Goal: Task Accomplishment & Management: Manage account settings

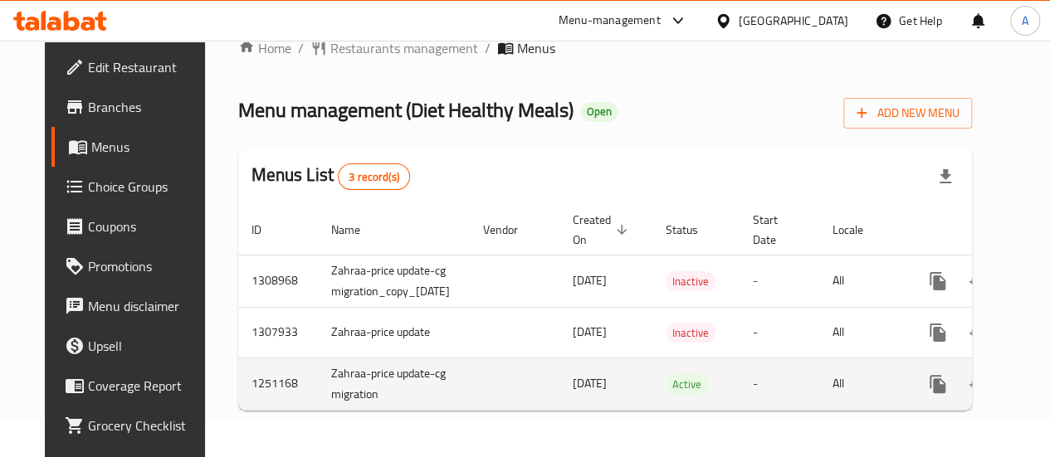
scroll to position [0, 71]
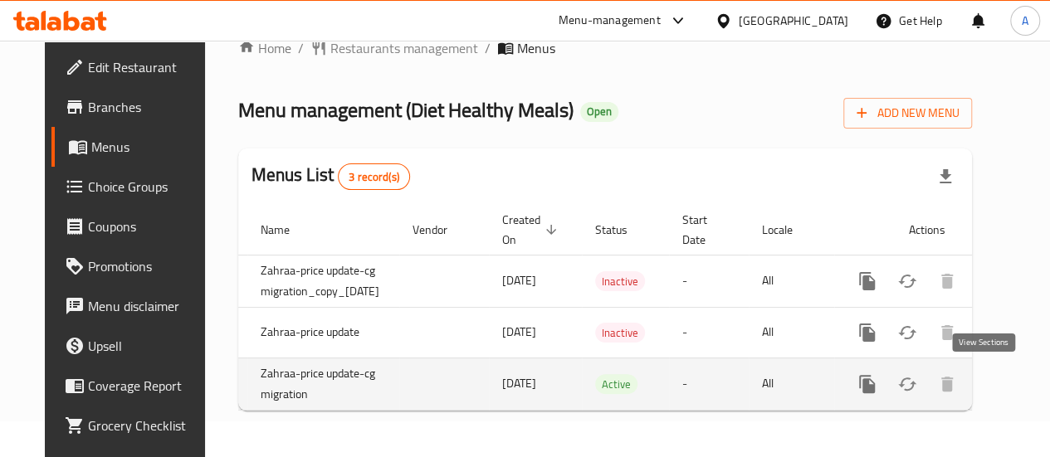
click at [991, 383] on link "enhanced table" at bounding box center [987, 384] width 40 height 40
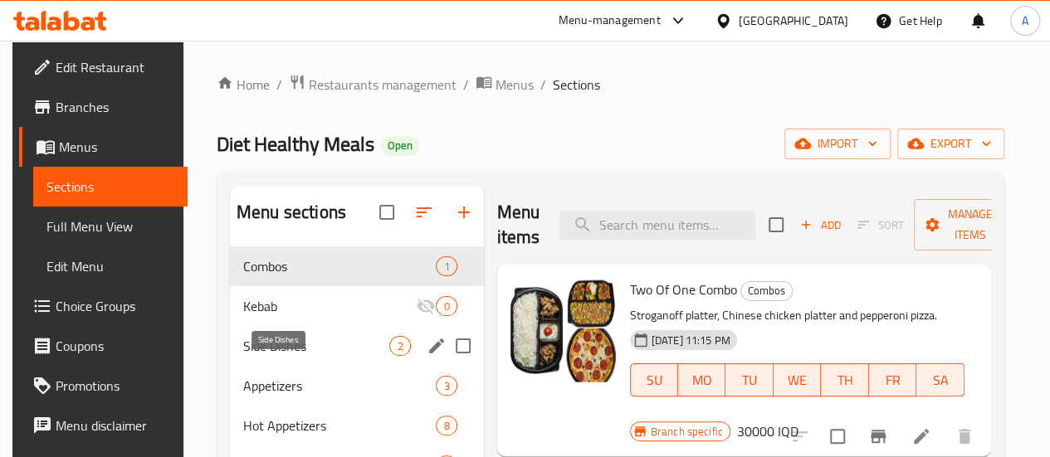
click at [262, 356] on span "Side Dishes" at bounding box center [316, 346] width 146 height 20
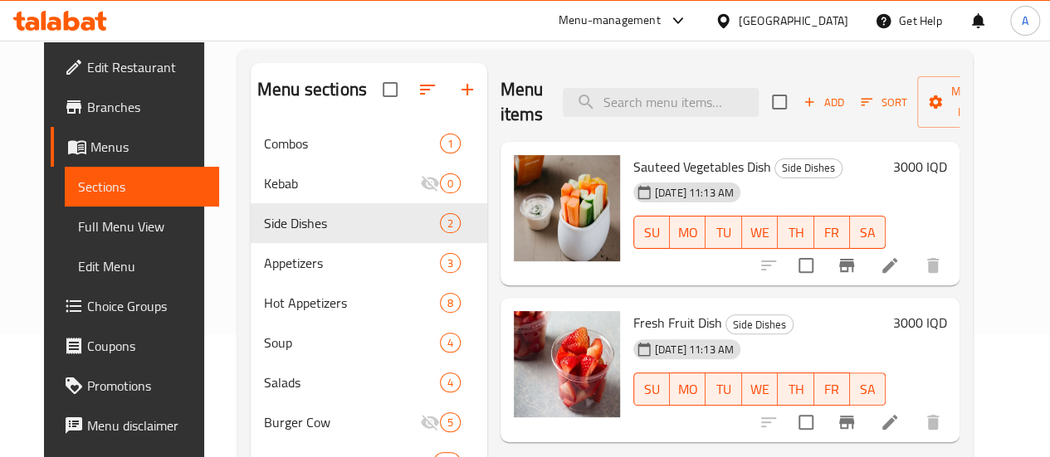
scroll to position [116, 0]
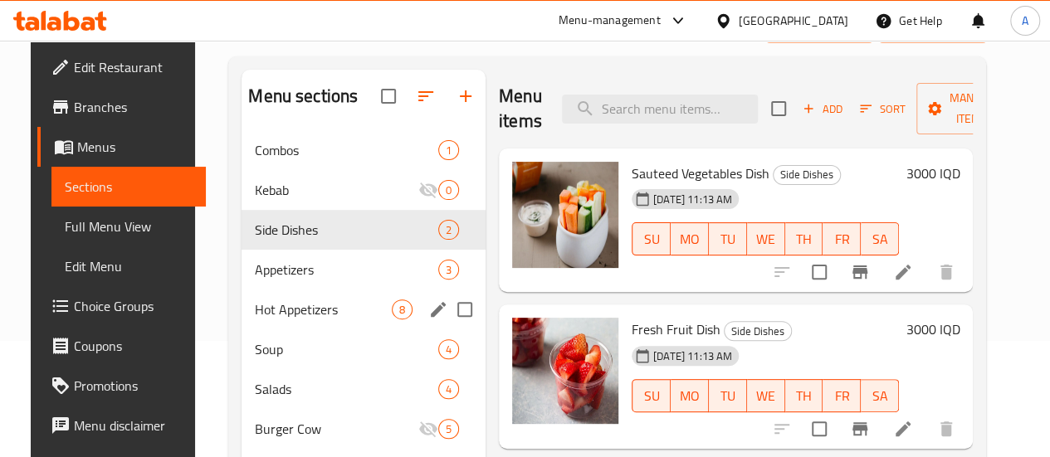
click at [291, 290] on div "Appetizers 3" at bounding box center [364, 270] width 244 height 40
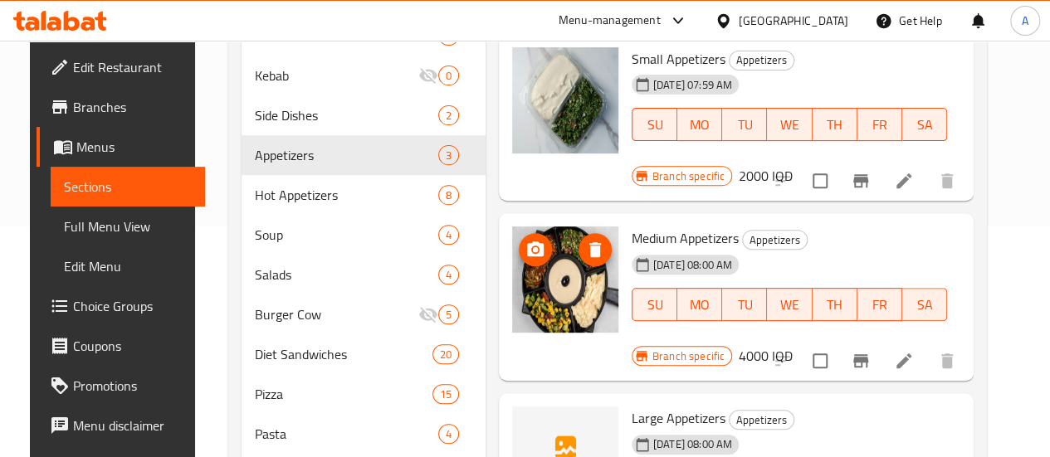
scroll to position [245, 0]
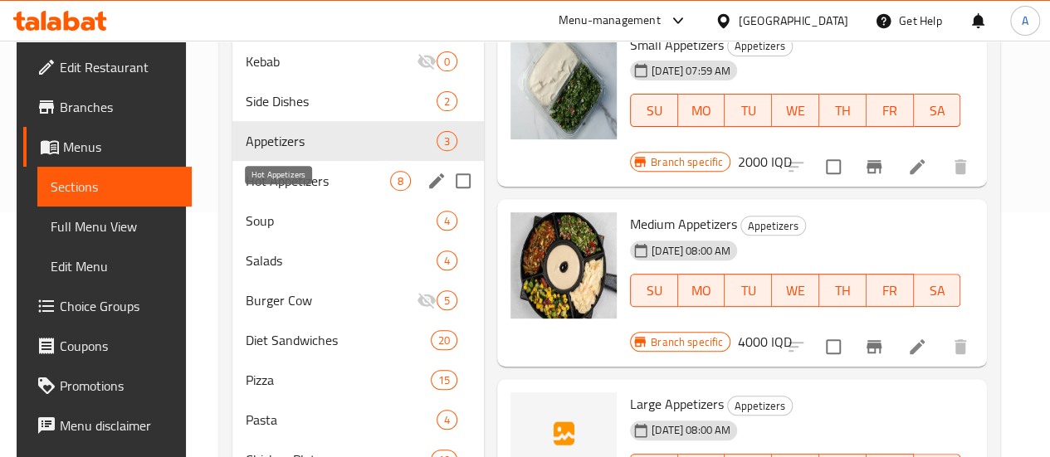
click at [286, 191] on span "Hot Appetizers" at bounding box center [318, 181] width 144 height 20
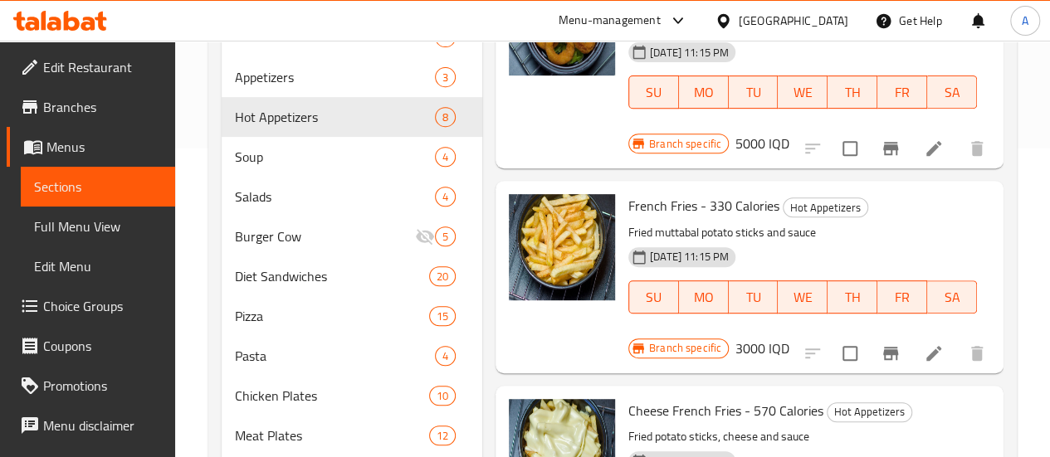
scroll to position [304, 0]
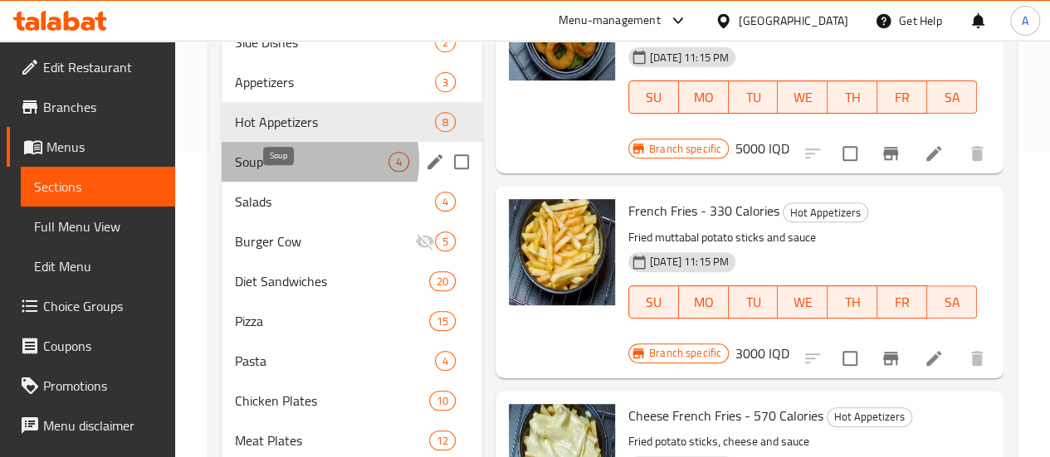
click at [304, 172] on span "Soup" at bounding box center [312, 162] width 154 height 20
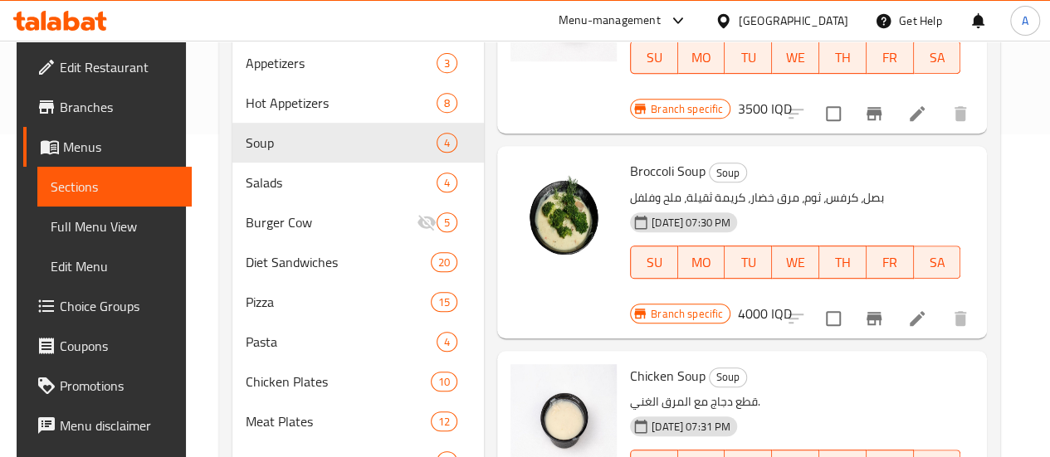
scroll to position [324, 0]
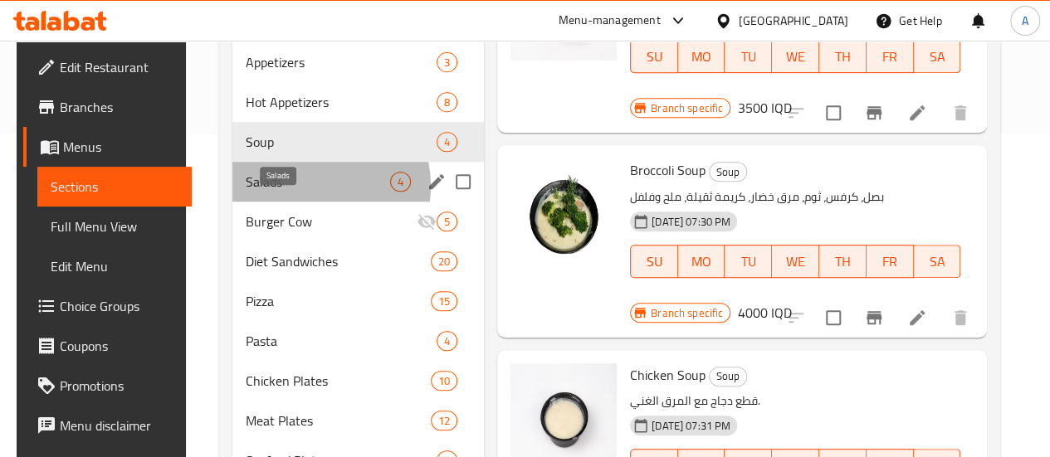
click at [304, 192] on span "Salads" at bounding box center [318, 182] width 144 height 20
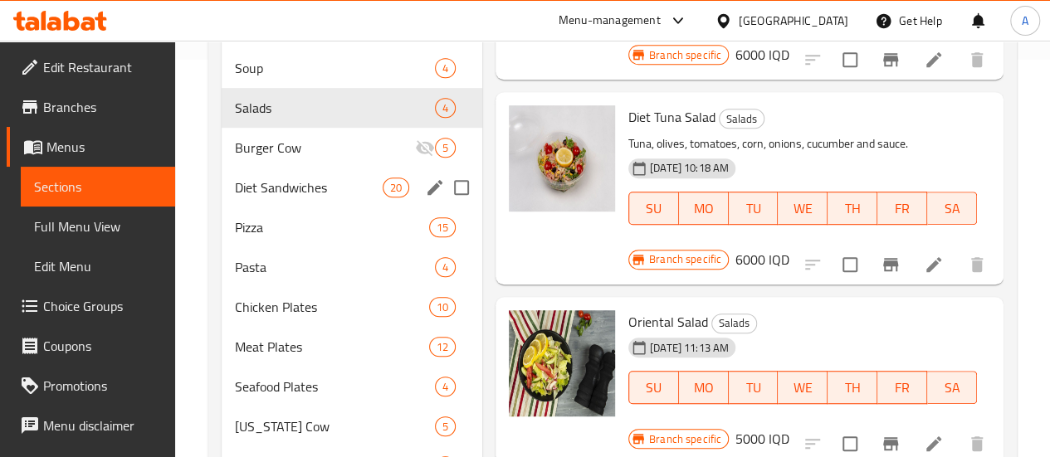
scroll to position [396, 0]
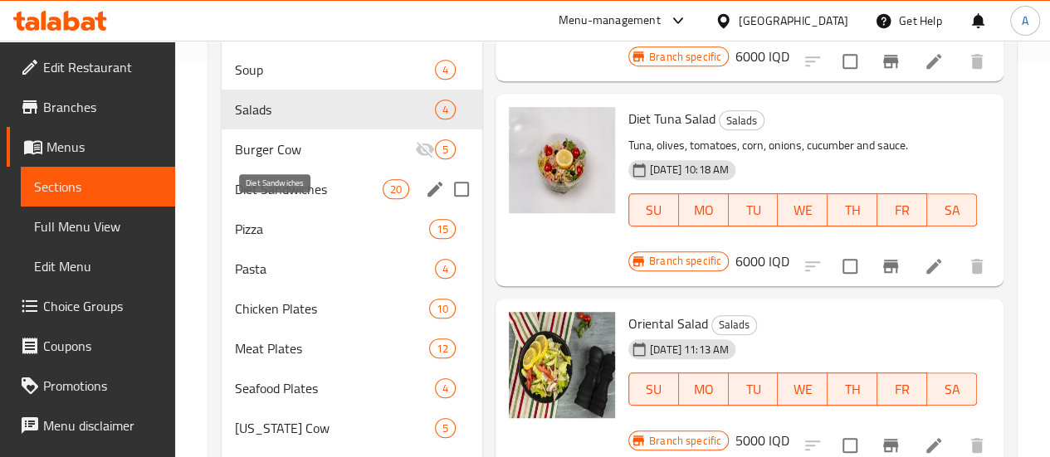
click at [293, 199] on span "Diet Sandwiches" at bounding box center [309, 189] width 148 height 20
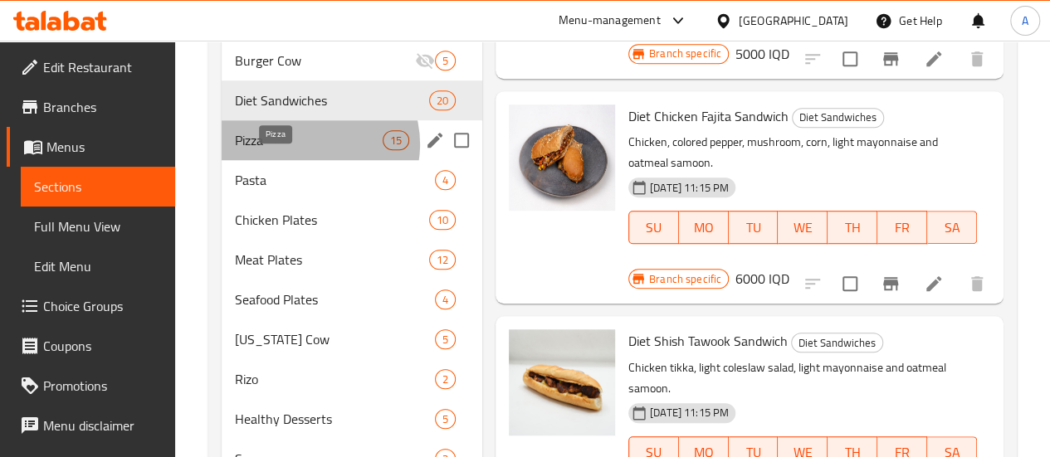
click at [312, 150] on span "Pizza" at bounding box center [309, 140] width 148 height 20
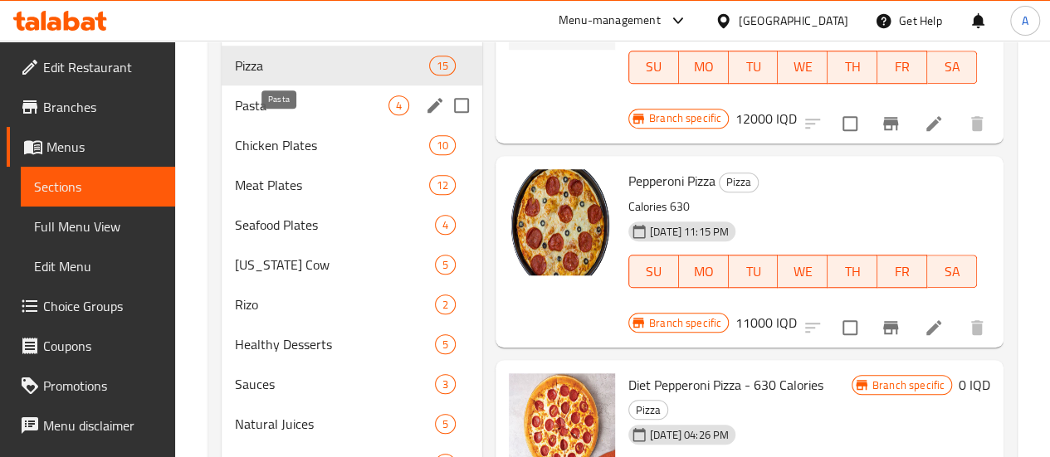
click at [280, 115] on span "Pasta" at bounding box center [312, 105] width 154 height 20
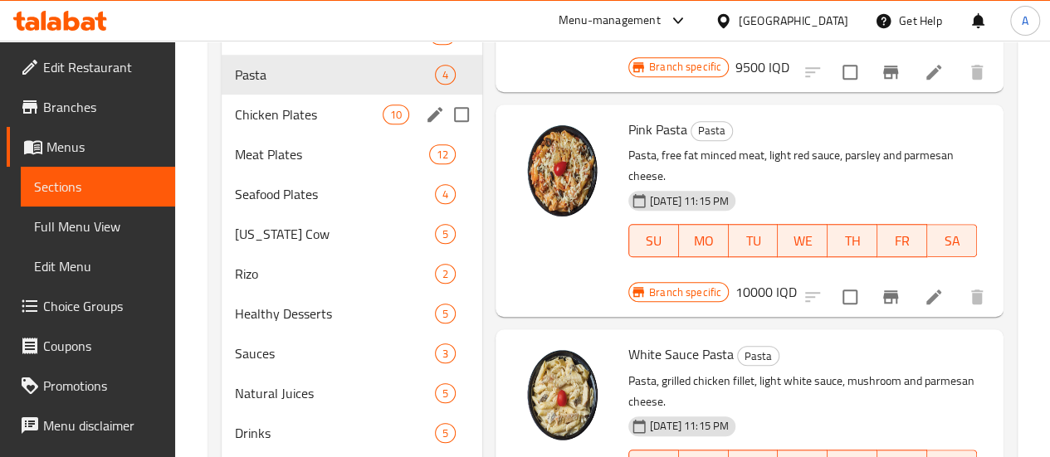
click at [384, 123] on span "10" at bounding box center [396, 115] width 25 height 16
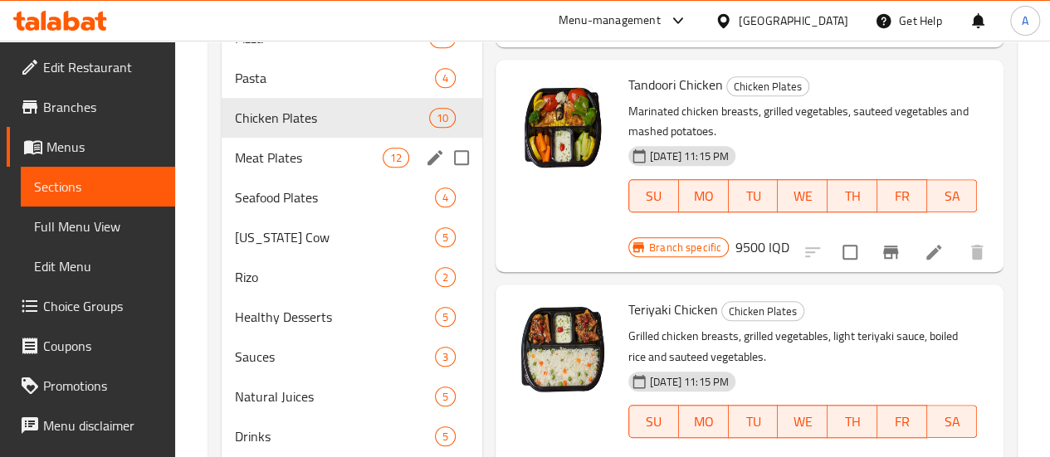
click at [303, 168] on span "Meat Plates" at bounding box center [309, 158] width 148 height 20
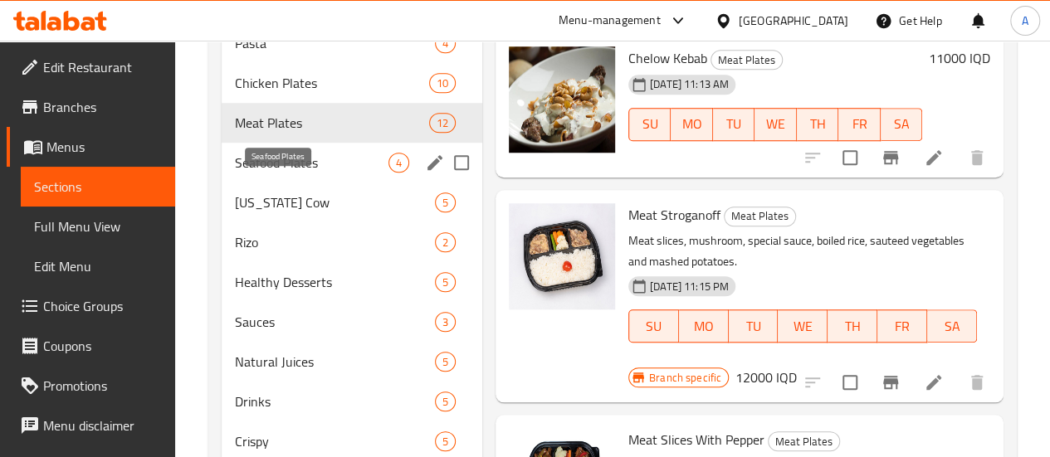
click at [294, 173] on span "Seafood Plates" at bounding box center [312, 163] width 154 height 20
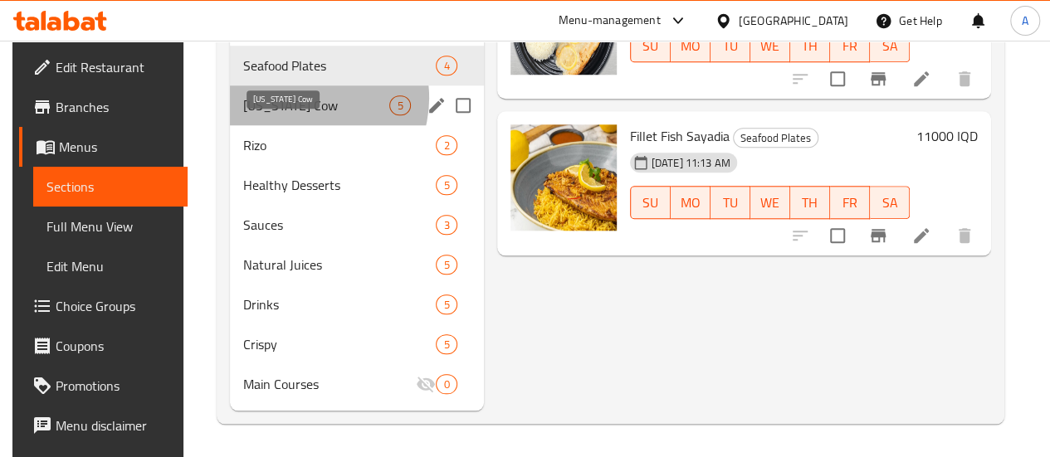
click at [301, 99] on span "Kentucky Cow" at bounding box center [316, 105] width 146 height 20
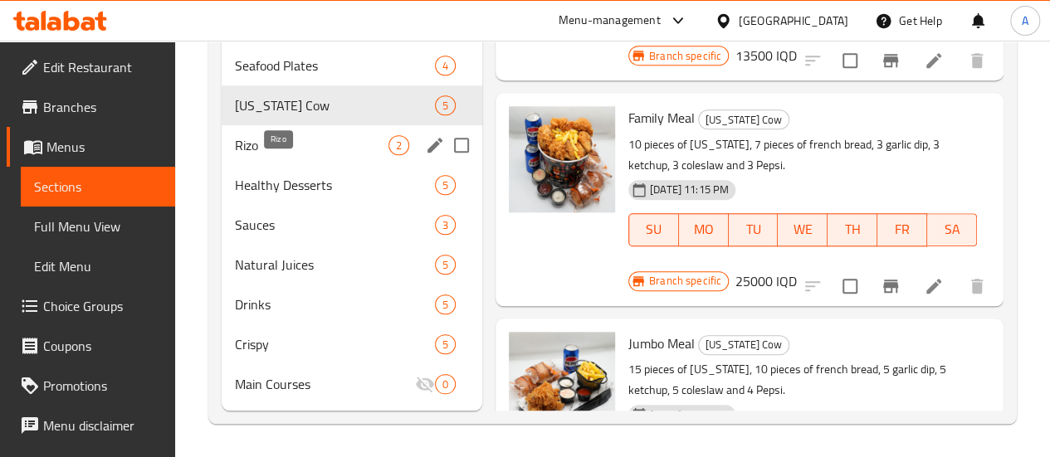
click at [315, 147] on span "Rizo" at bounding box center [312, 145] width 154 height 20
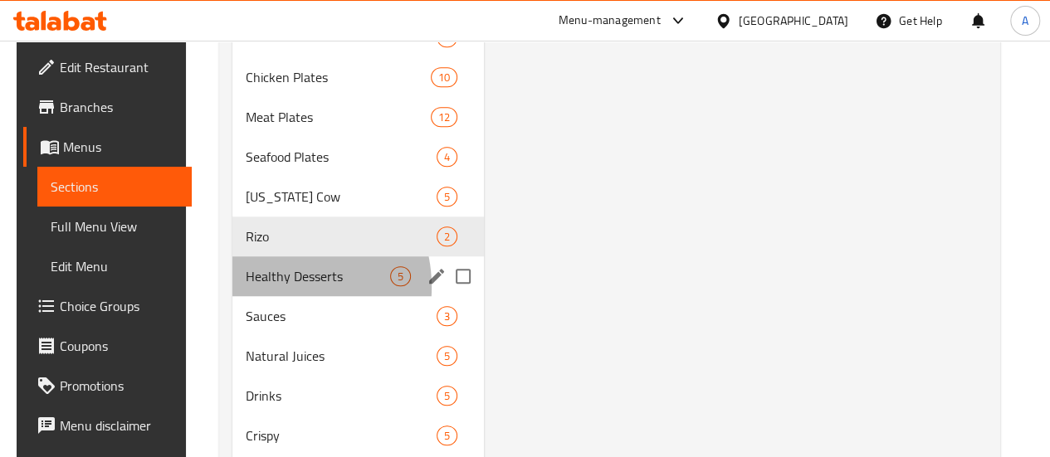
click at [262, 296] on div "Healthy Desserts 5" at bounding box center [358, 277] width 252 height 40
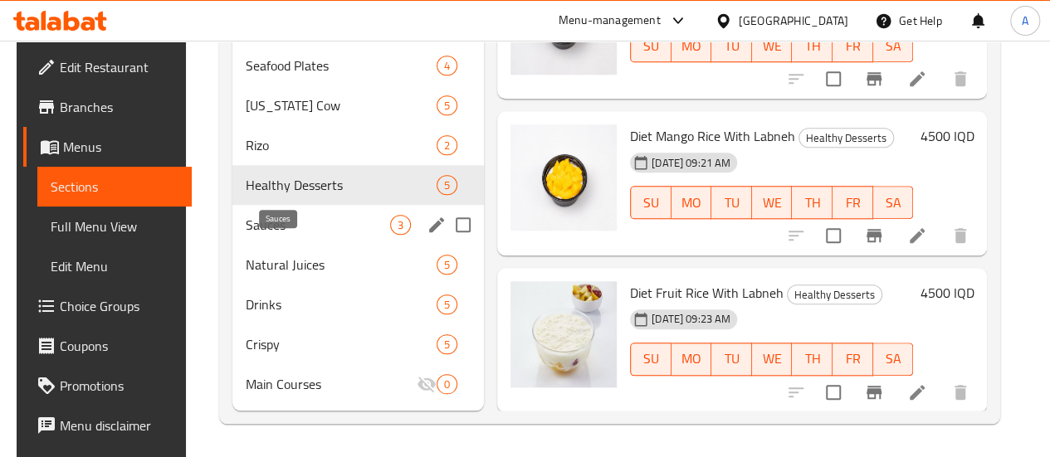
click at [251, 230] on span "Sauces" at bounding box center [318, 225] width 144 height 20
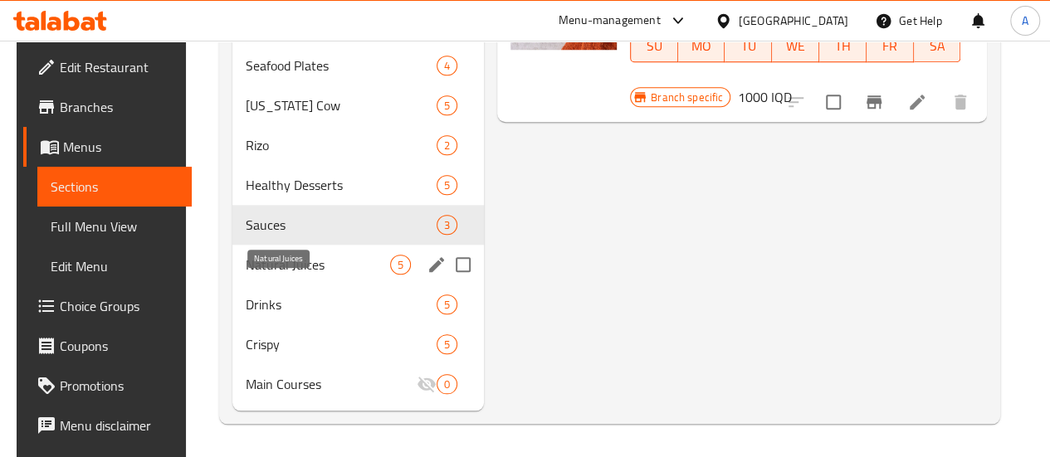
click at [271, 272] on span "Natural Juices" at bounding box center [318, 265] width 144 height 20
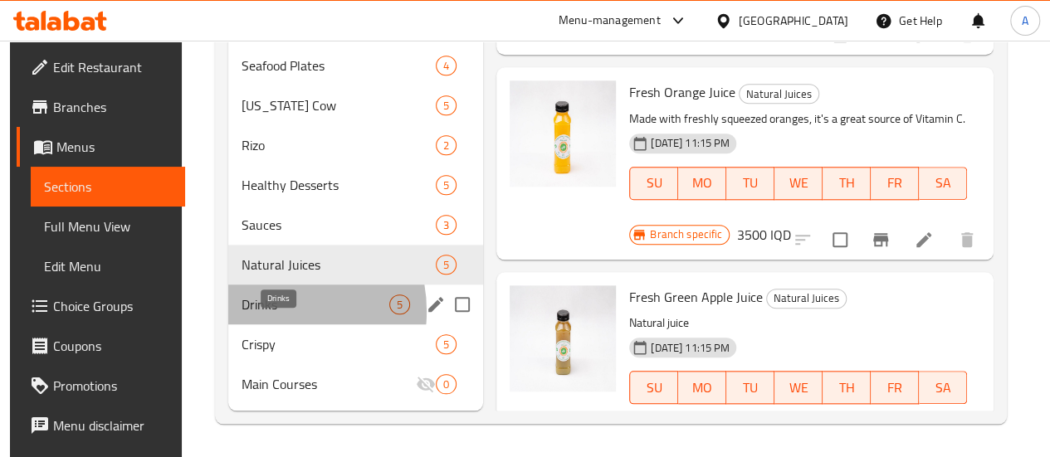
click at [263, 312] on span "Drinks" at bounding box center [316, 305] width 148 height 20
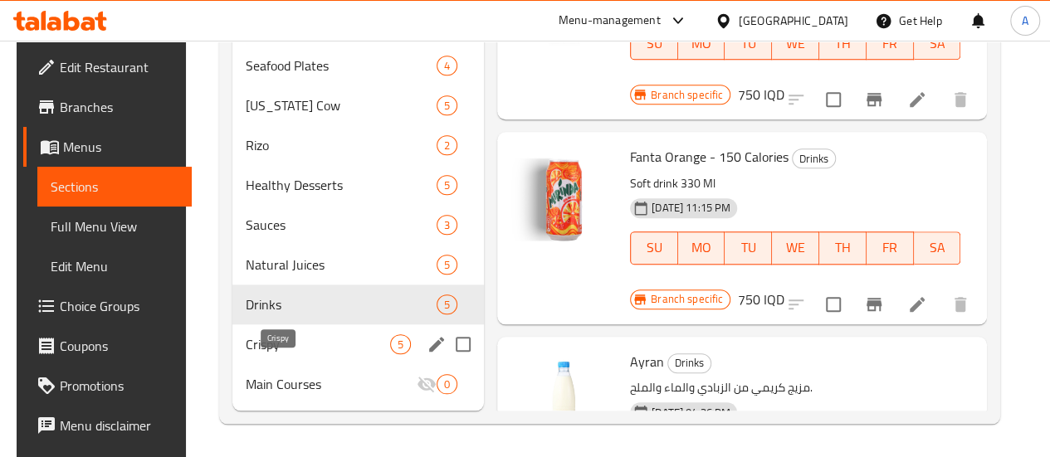
click at [286, 347] on span "Crispy" at bounding box center [318, 345] width 144 height 20
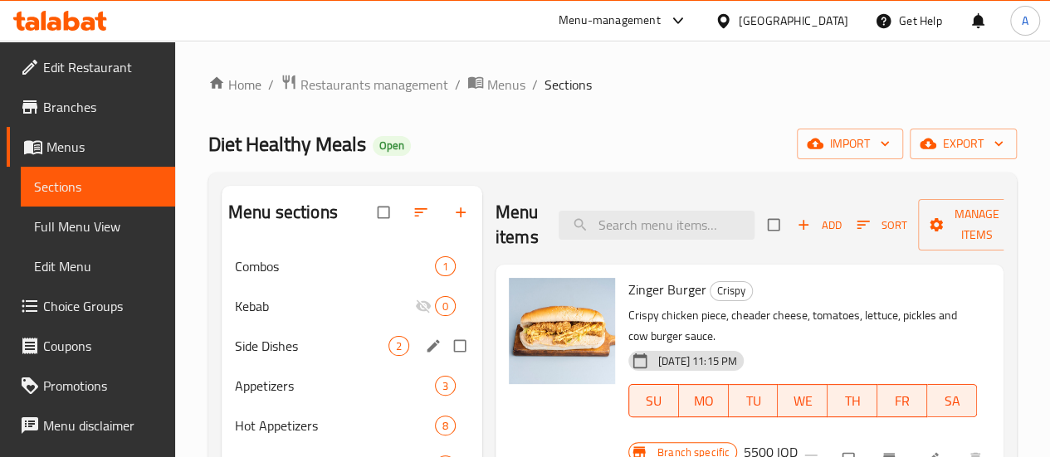
click at [389, 356] on div "2" at bounding box center [399, 346] width 21 height 20
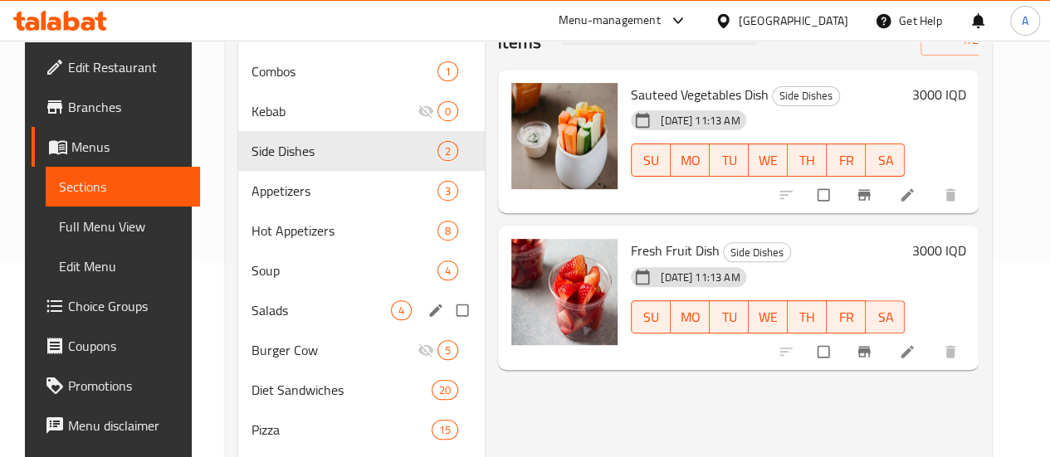
scroll to position [196, 0]
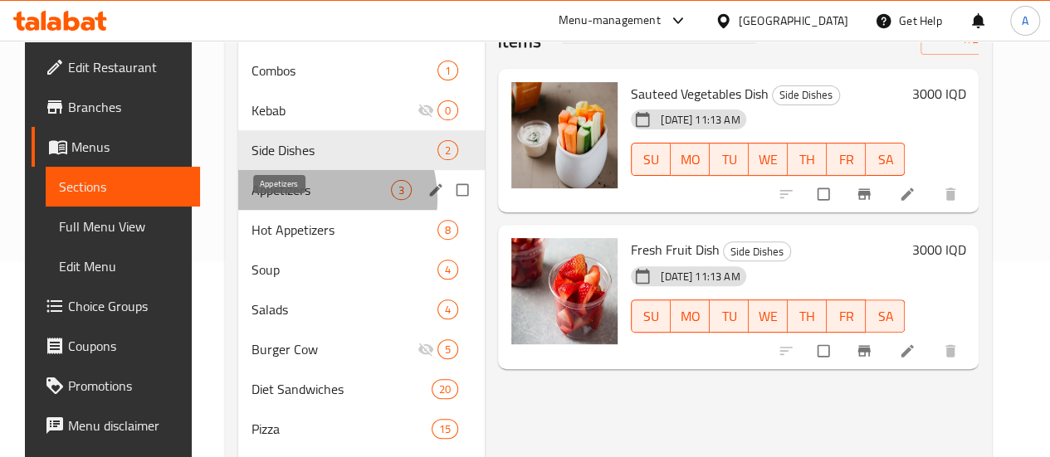
click at [302, 200] on span "Appetizers" at bounding box center [321, 190] width 139 height 20
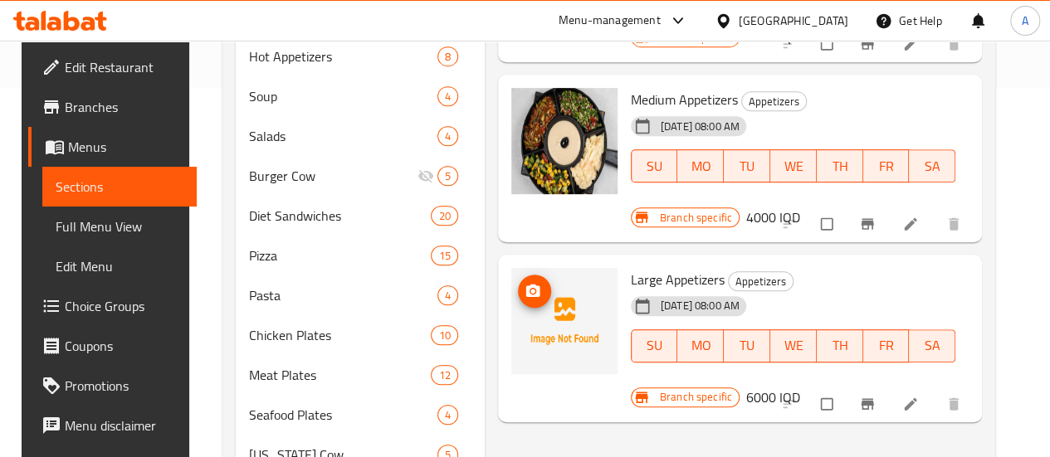
scroll to position [372, 0]
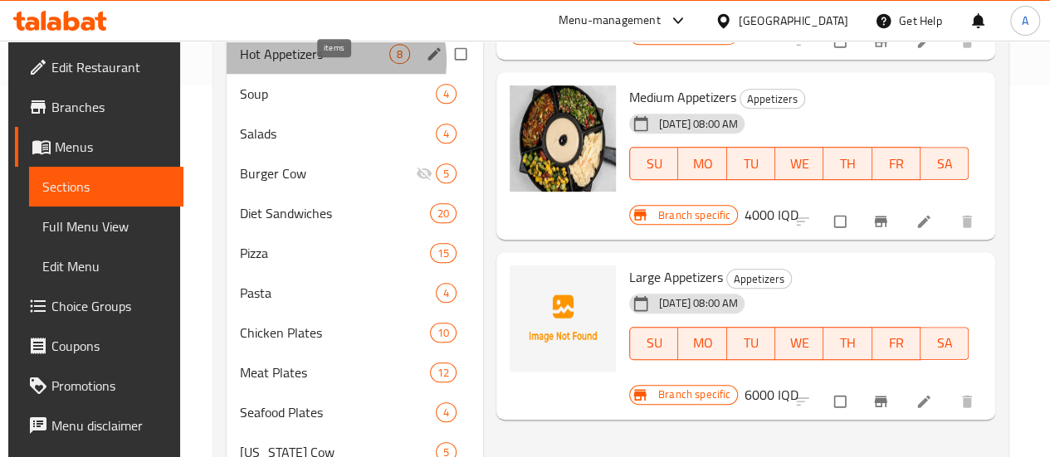
click at [390, 62] on span "8" at bounding box center [399, 54] width 19 height 16
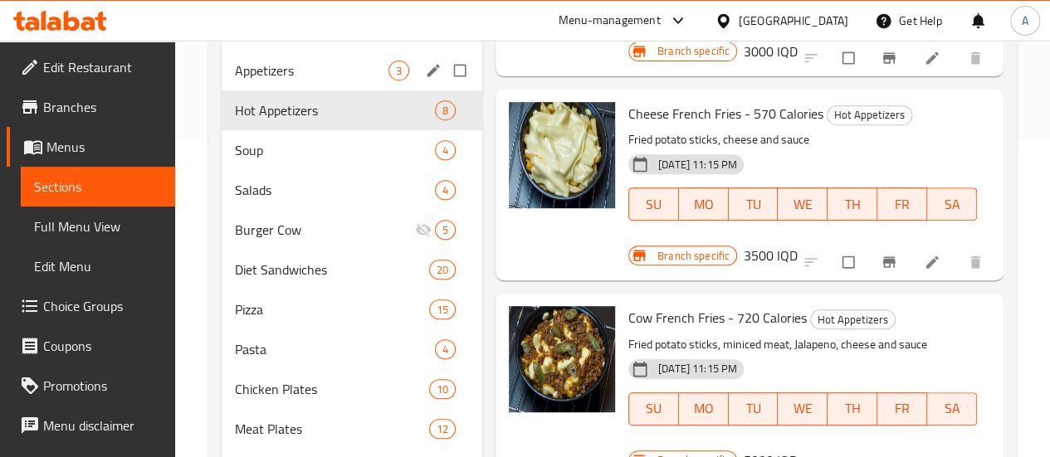
scroll to position [276, 0]
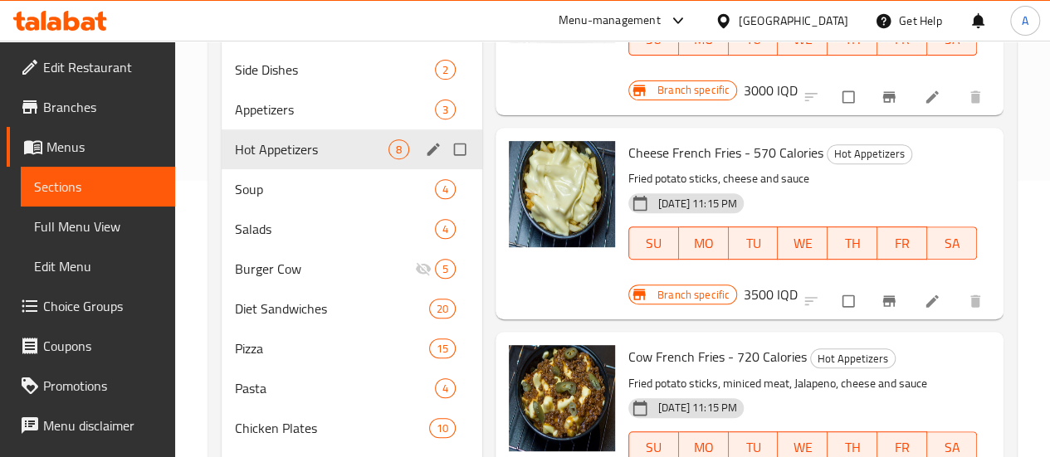
click at [286, 169] on div "Hot Appetizers 8" at bounding box center [352, 150] width 261 height 40
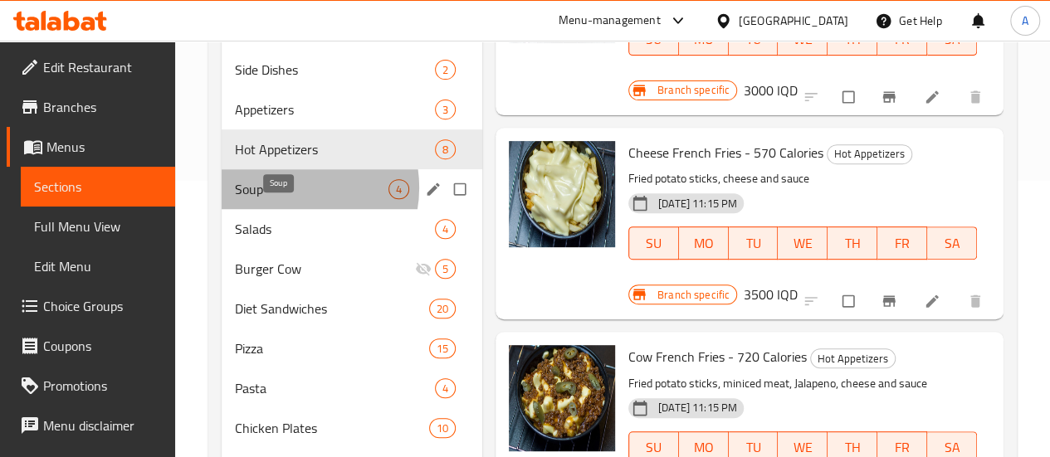
click at [286, 199] on span "Soup" at bounding box center [312, 189] width 154 height 20
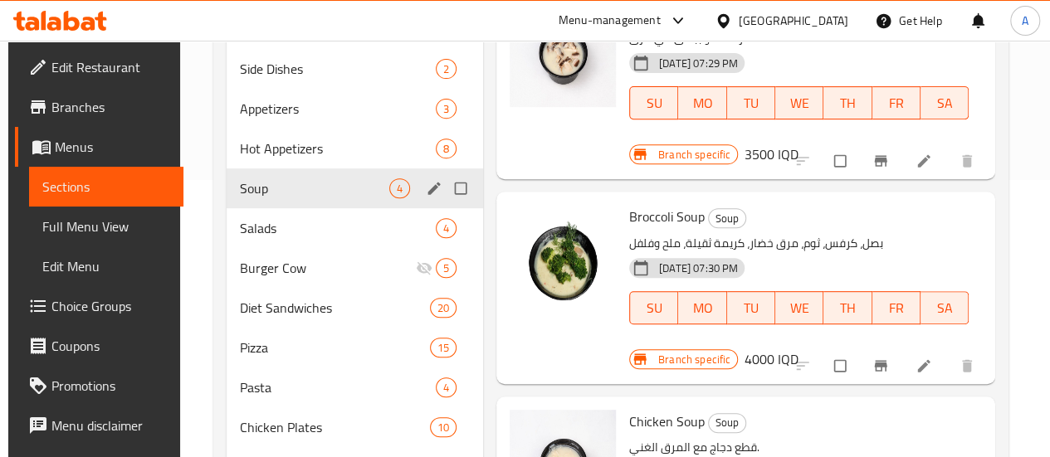
scroll to position [257, 0]
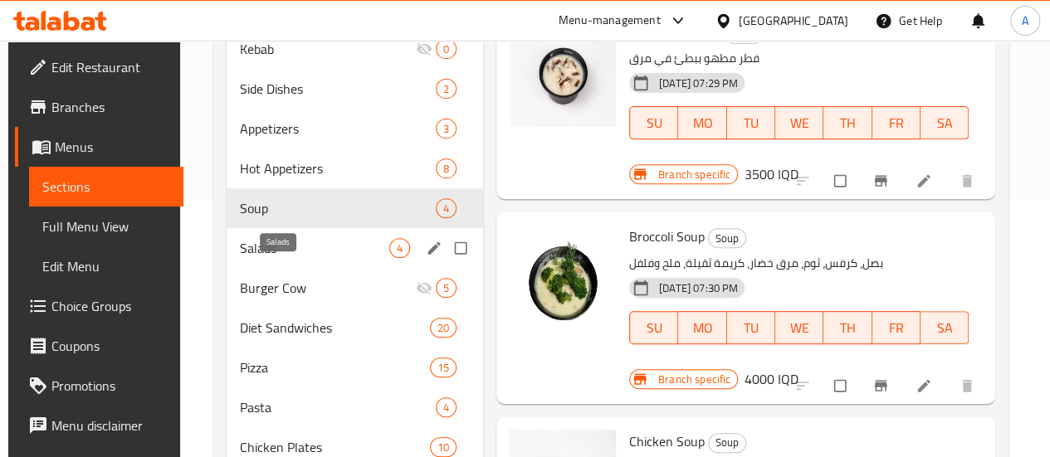
click at [294, 258] on span "Salads" at bounding box center [314, 248] width 149 height 20
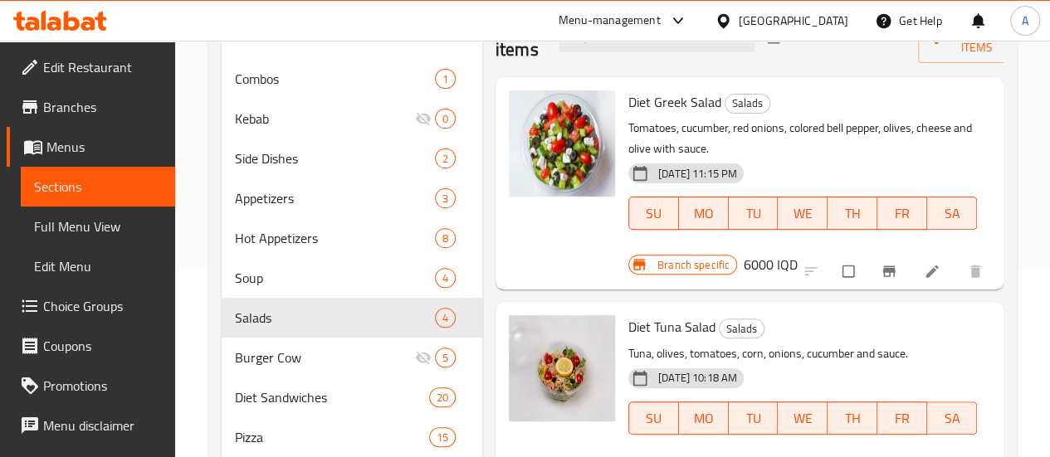
scroll to position [163, 0]
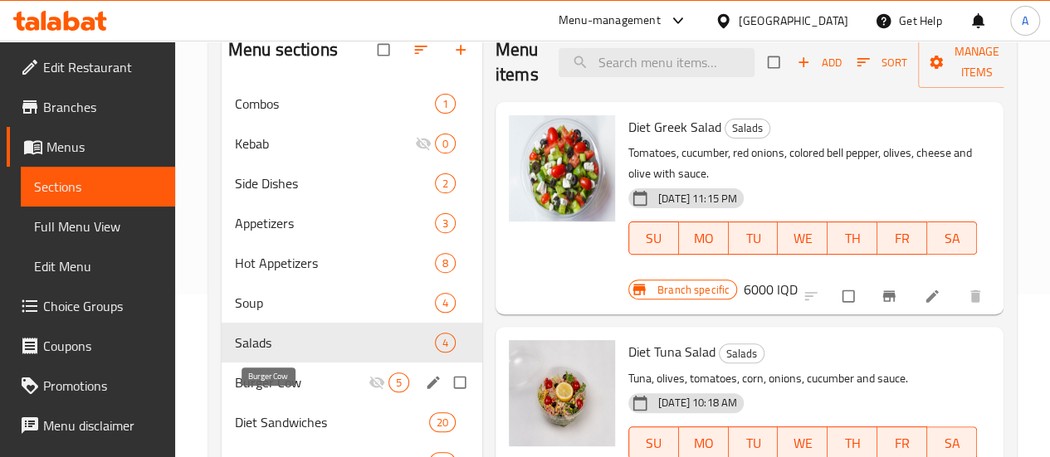
click at [296, 393] on span "Burger Cow" at bounding box center [302, 383] width 134 height 20
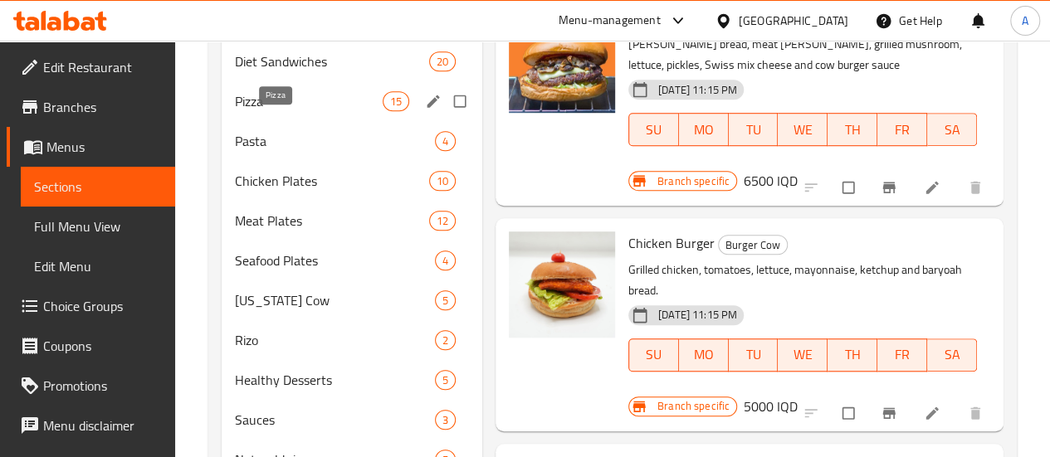
scroll to position [517, 0]
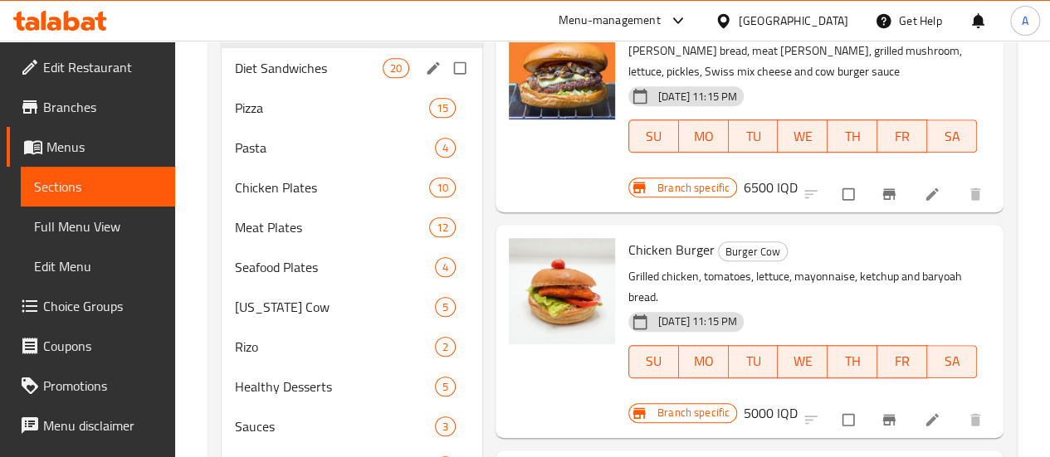
click at [302, 88] on div "Diet Sandwiches 20" at bounding box center [352, 68] width 261 height 40
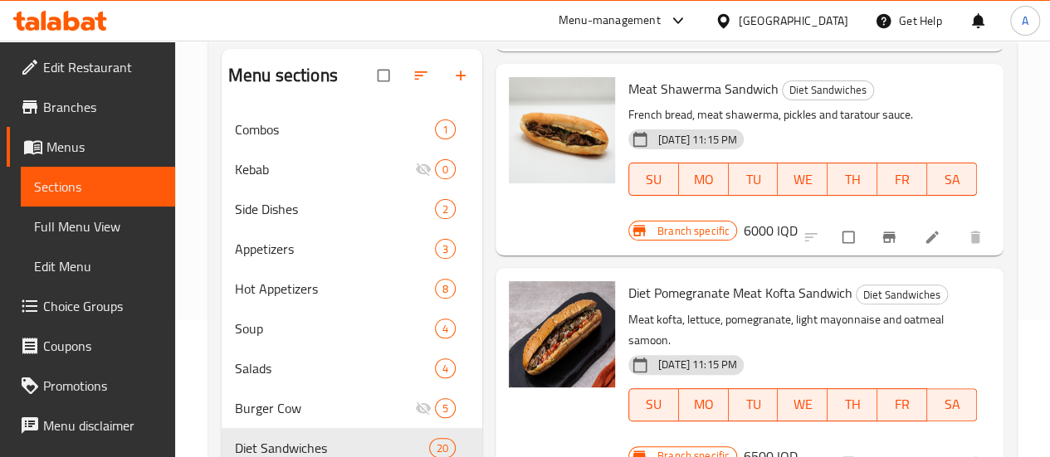
scroll to position [2502, 0]
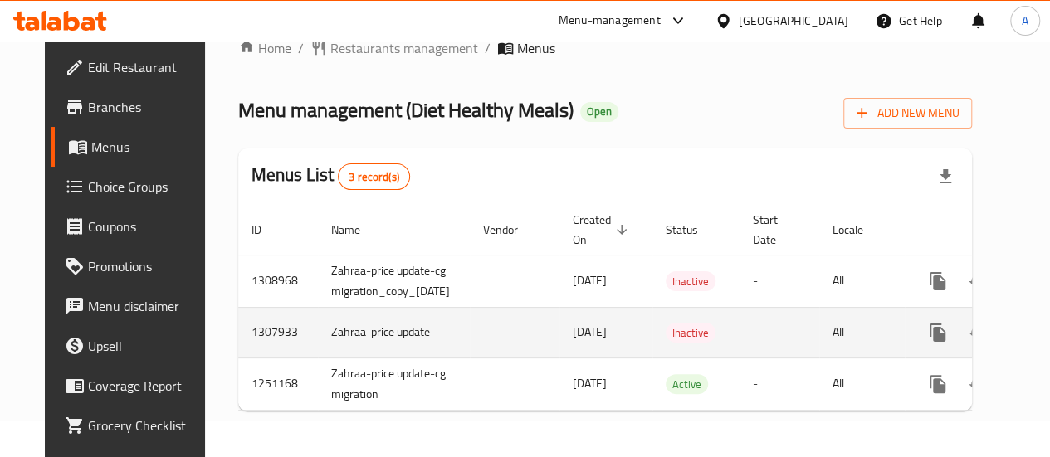
scroll to position [0, 71]
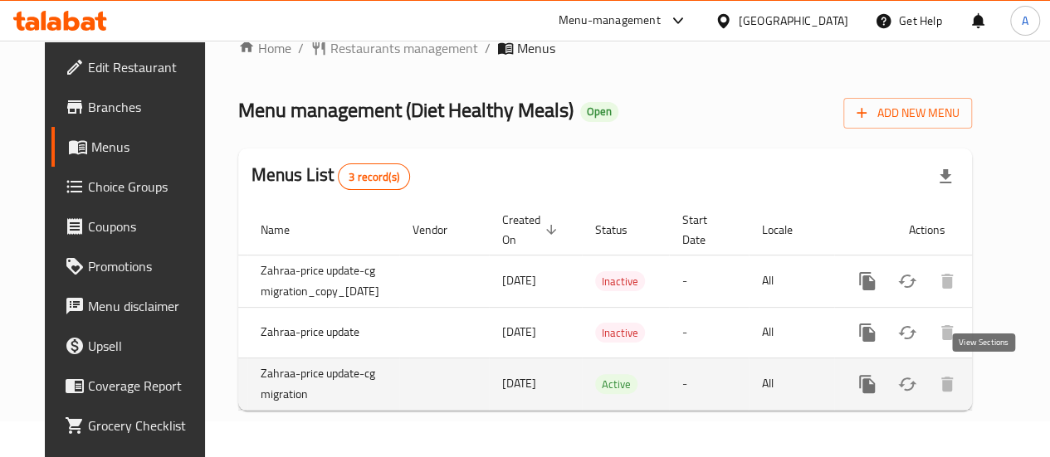
click at [981, 383] on link "enhanced table" at bounding box center [987, 384] width 40 height 40
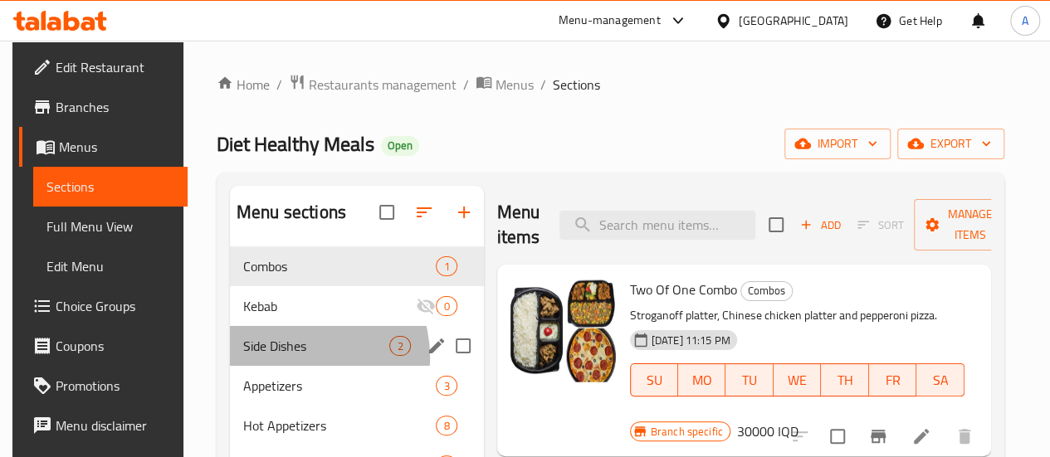
click at [293, 366] on div "Side Dishes 2" at bounding box center [357, 346] width 254 height 40
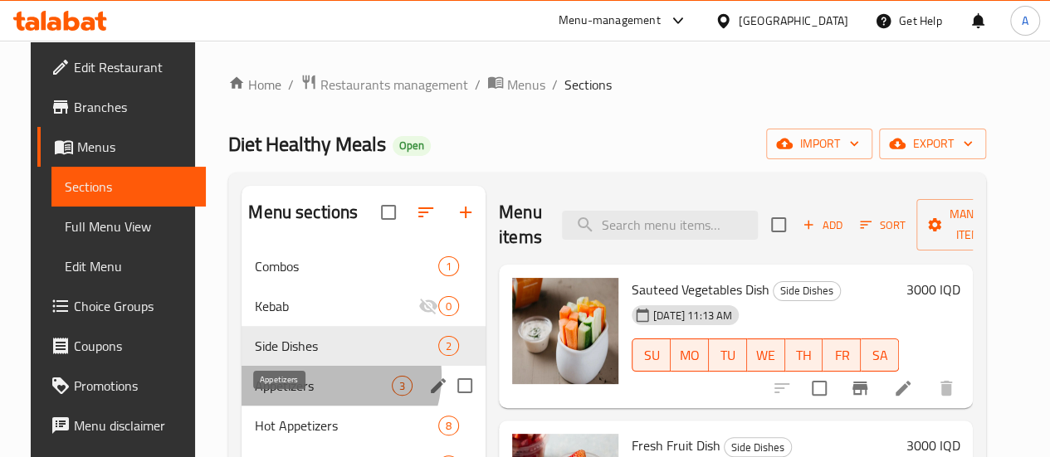
click at [305, 396] on span "Appetizers" at bounding box center [323, 386] width 137 height 20
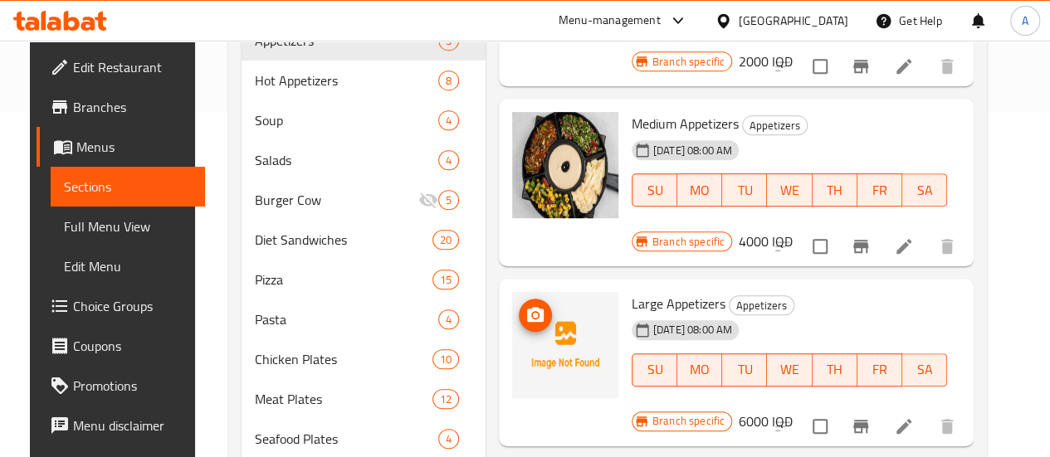
scroll to position [313, 0]
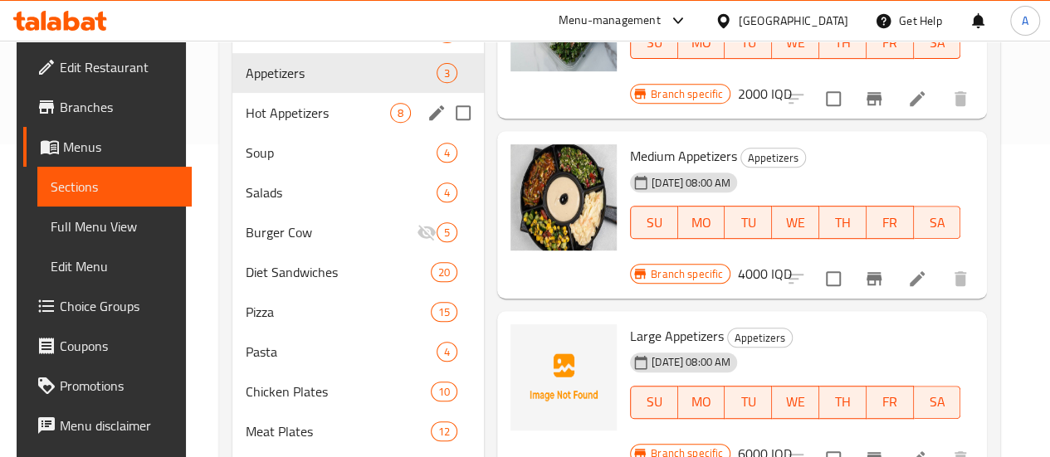
click at [391, 121] on span "8" at bounding box center [400, 113] width 19 height 16
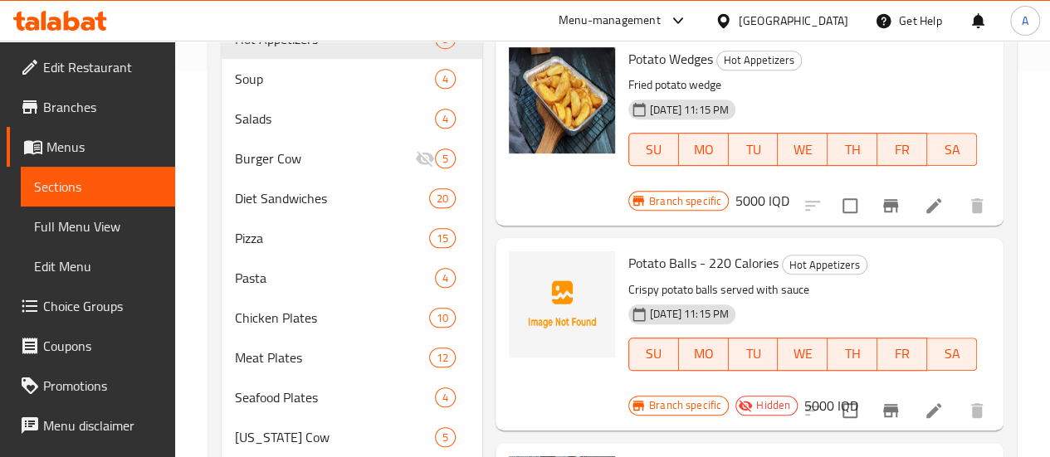
scroll to position [389, 0]
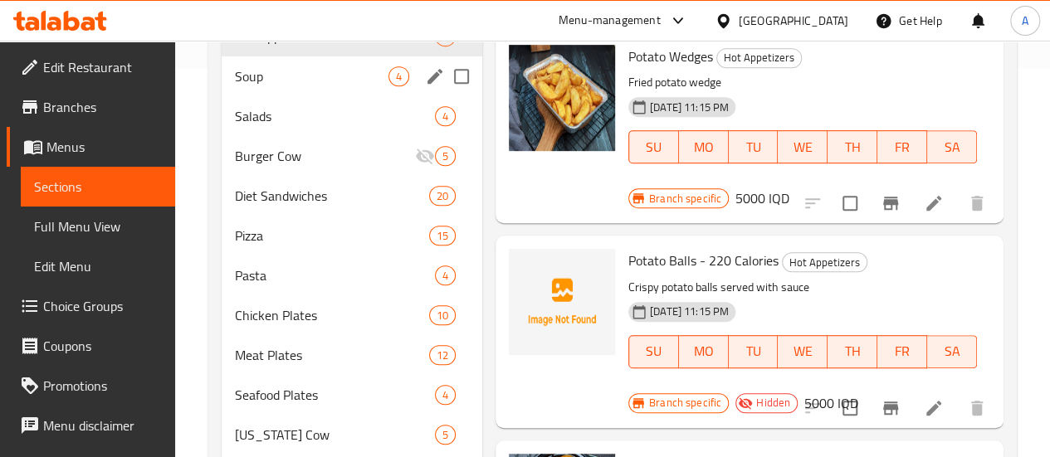
click at [354, 96] on div "Soup 4" at bounding box center [352, 76] width 261 height 40
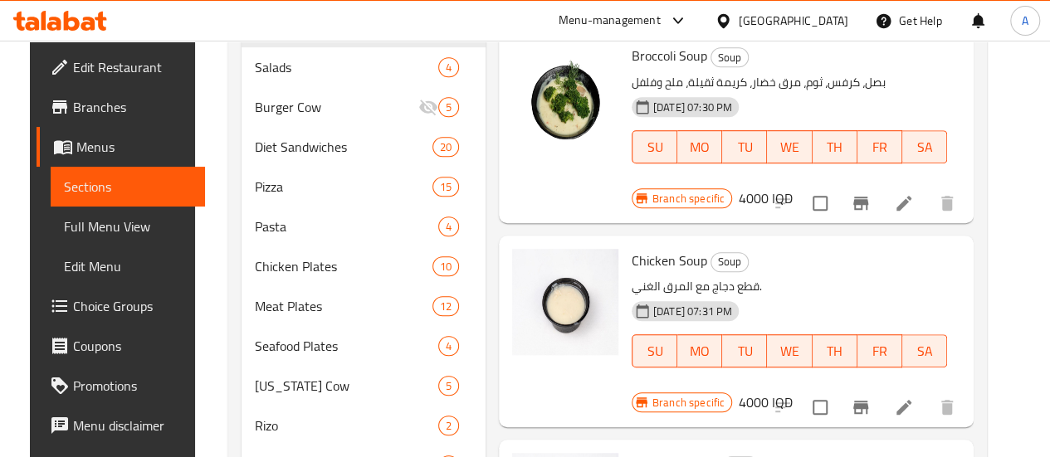
scroll to position [417, 0]
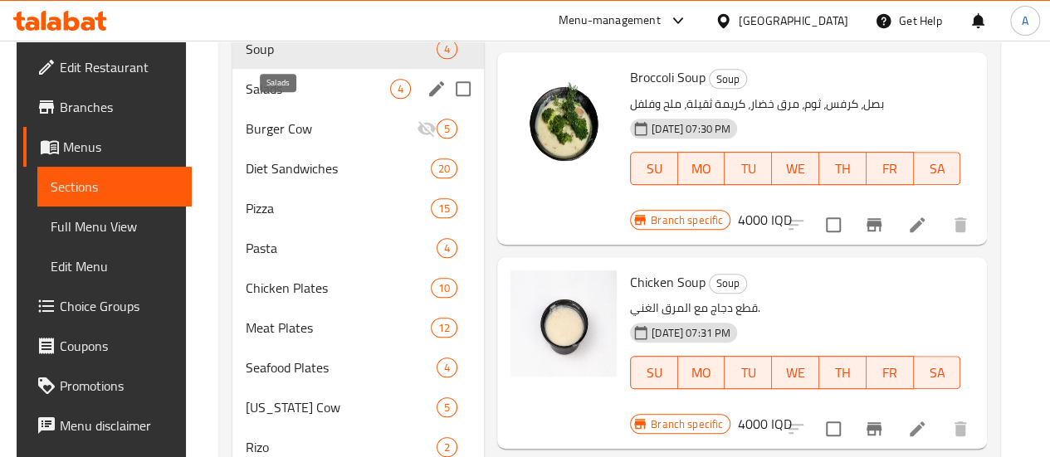
click at [271, 99] on span "Salads" at bounding box center [318, 89] width 144 height 20
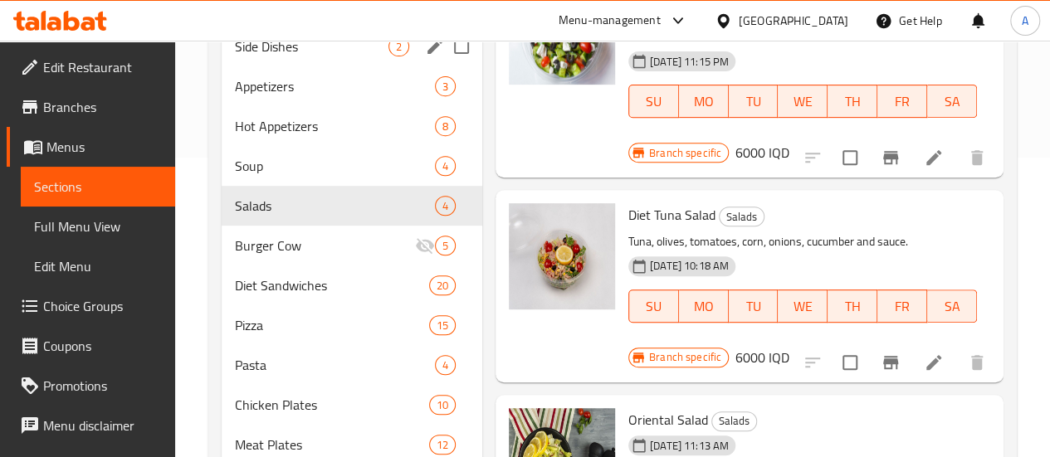
scroll to position [301, 0]
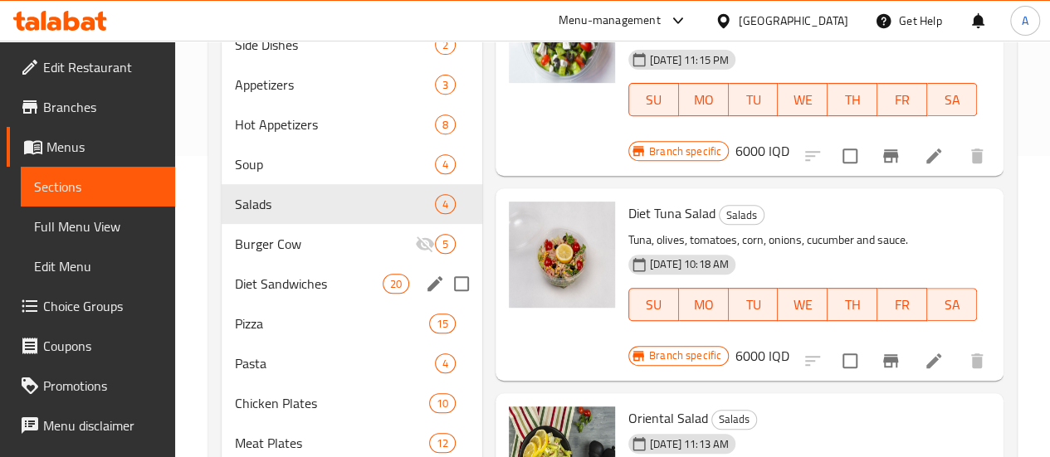
click at [266, 290] on div "Diet Sandwiches 20" at bounding box center [352, 284] width 261 height 40
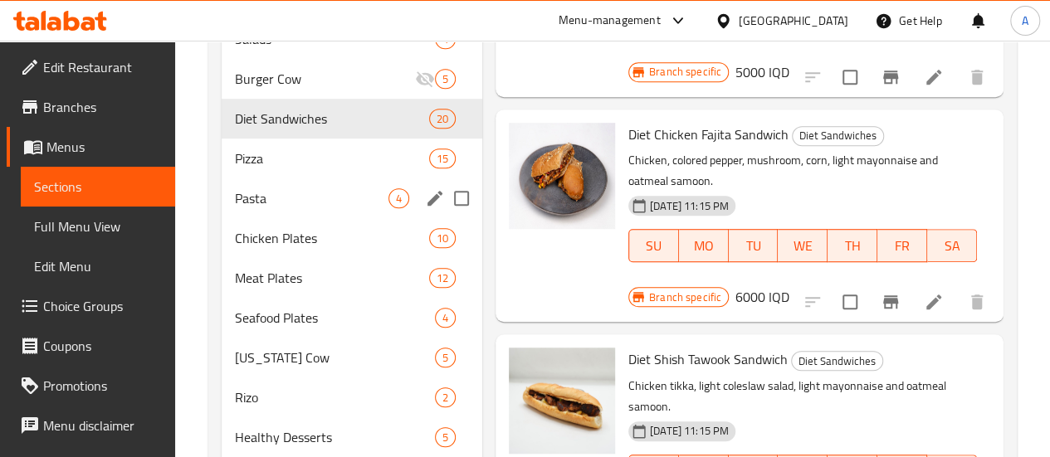
scroll to position [467, 0]
click at [302, 168] on div "Pizza 15" at bounding box center [352, 158] width 261 height 40
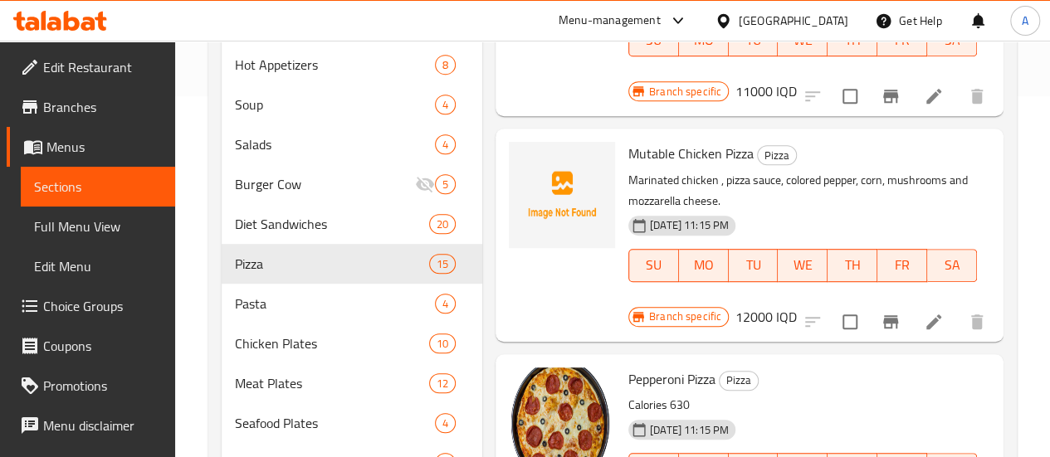
scroll to position [359, 0]
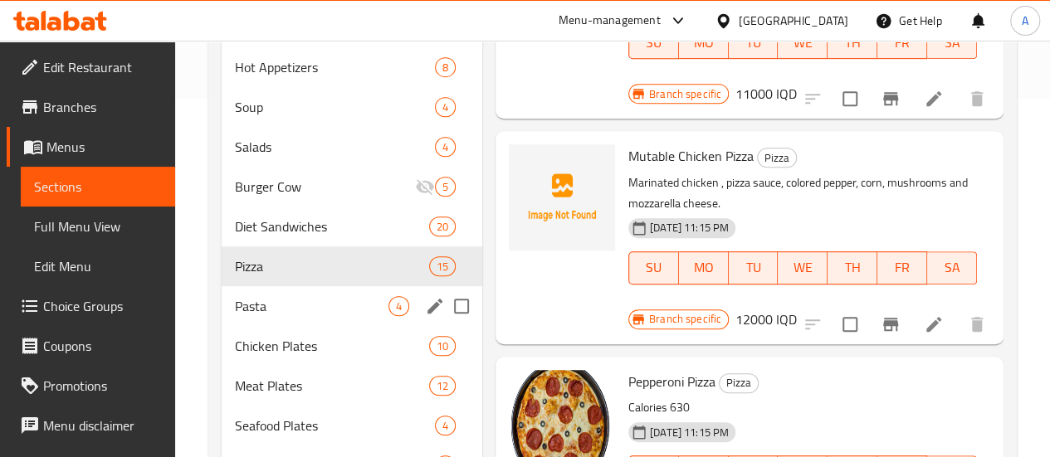
click at [286, 319] on div "Pasta 4" at bounding box center [352, 306] width 261 height 40
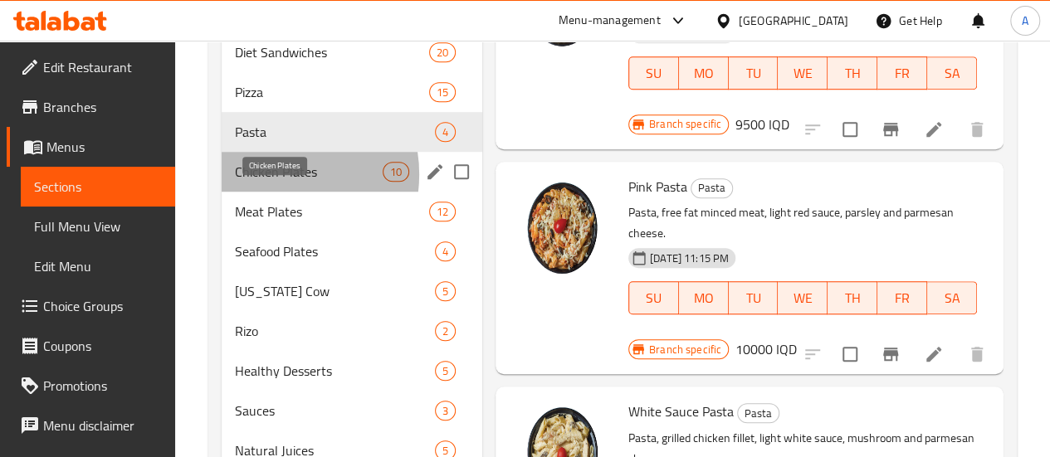
click at [270, 182] on span "Chicken Plates" at bounding box center [309, 172] width 148 height 20
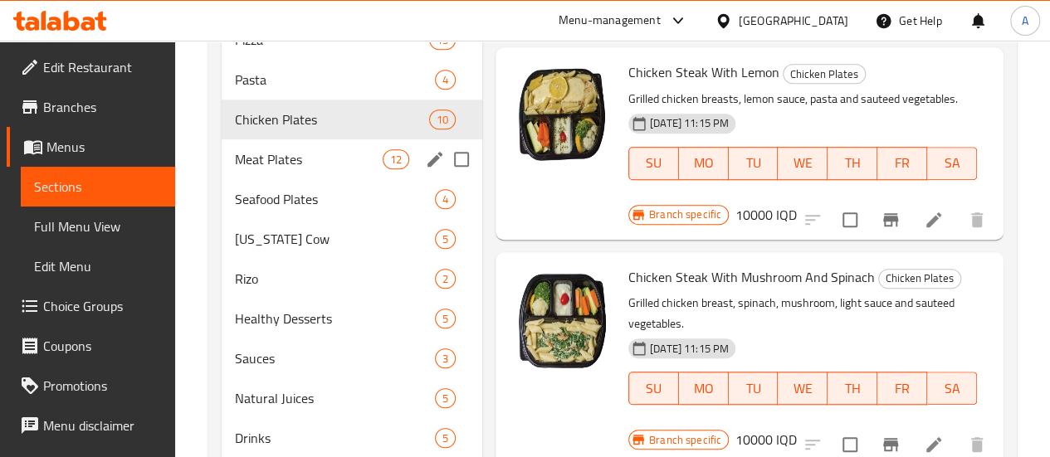
click at [286, 169] on span "Meat Plates" at bounding box center [309, 159] width 148 height 20
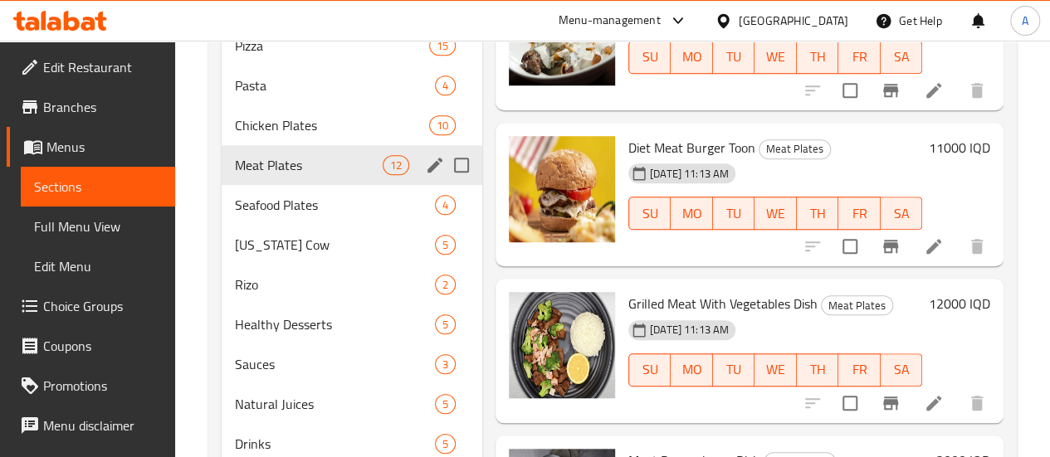
click at [275, 185] on div "Meat Plates 12" at bounding box center [352, 165] width 261 height 40
click at [281, 215] on span "Seafood Plates" at bounding box center [312, 205] width 154 height 20
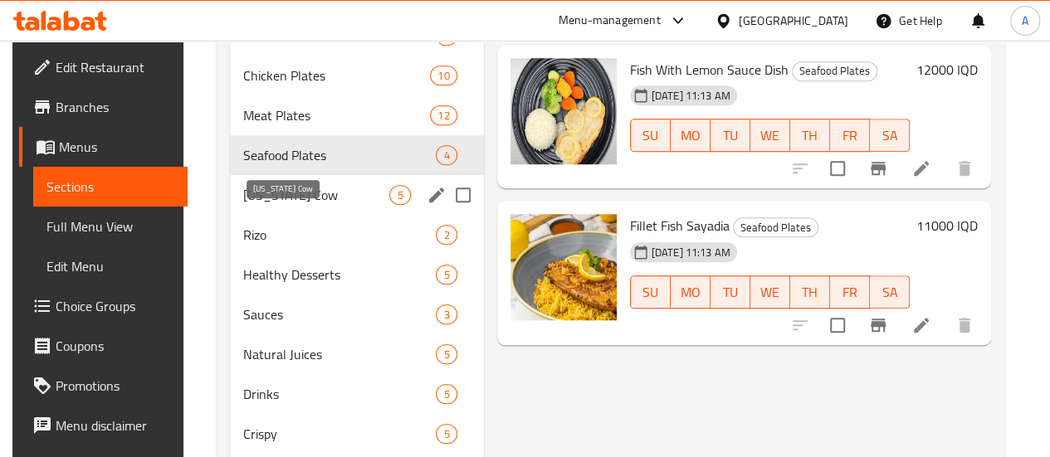
click at [258, 205] on span "Kentucky Cow" at bounding box center [316, 195] width 146 height 20
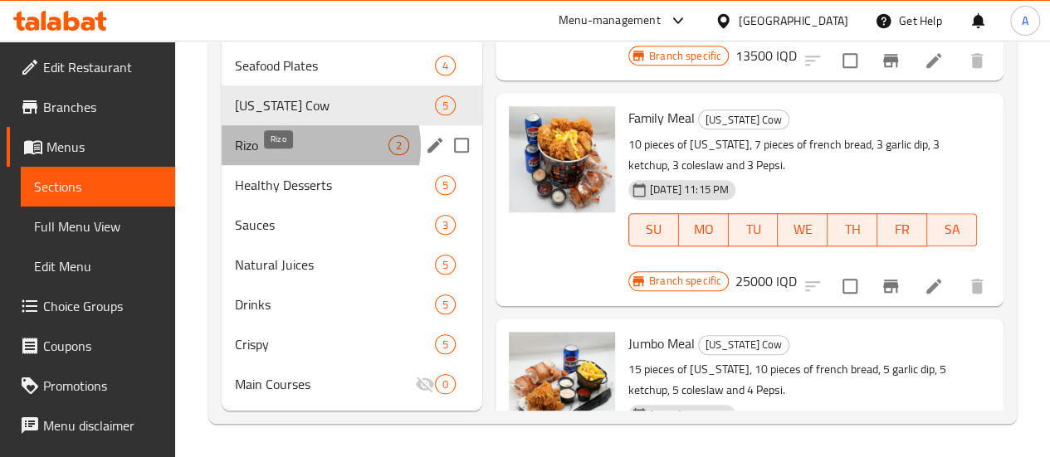
click at [320, 147] on span "Rizo" at bounding box center [312, 145] width 154 height 20
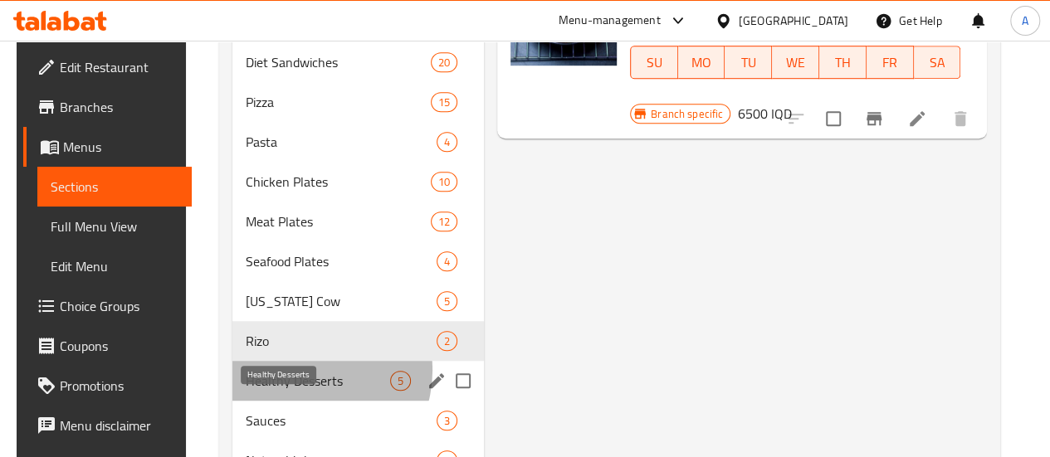
click at [297, 391] on span "Healthy Desserts" at bounding box center [318, 381] width 144 height 20
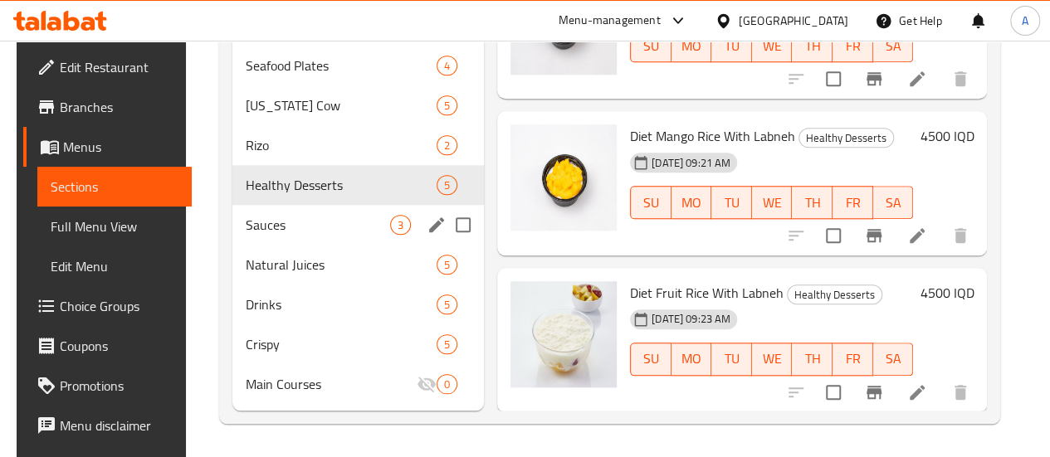
click at [259, 226] on span "Sauces" at bounding box center [318, 225] width 144 height 20
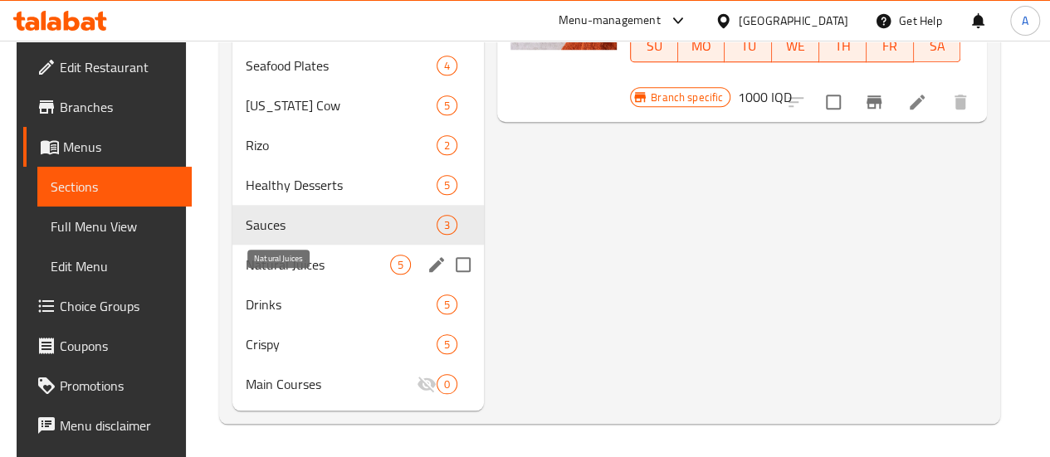
click at [246, 258] on span "Natural Juices" at bounding box center [318, 265] width 144 height 20
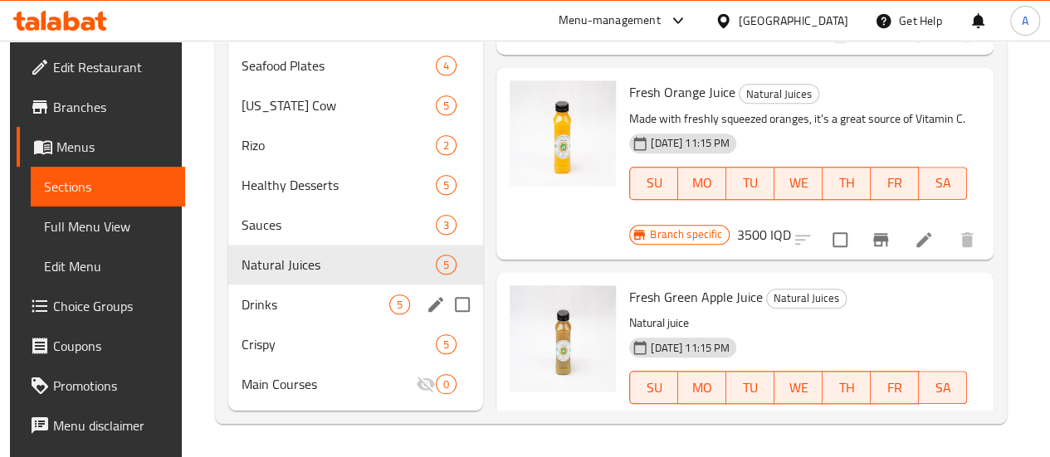
click at [302, 294] on div "Drinks 5" at bounding box center [355, 305] width 255 height 40
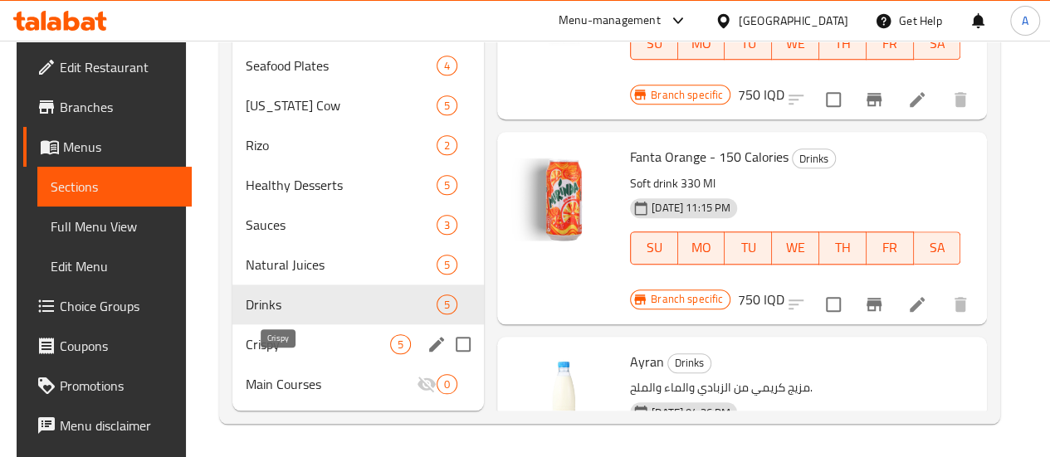
click at [234, 336] on div "Crispy 5" at bounding box center [358, 345] width 252 height 40
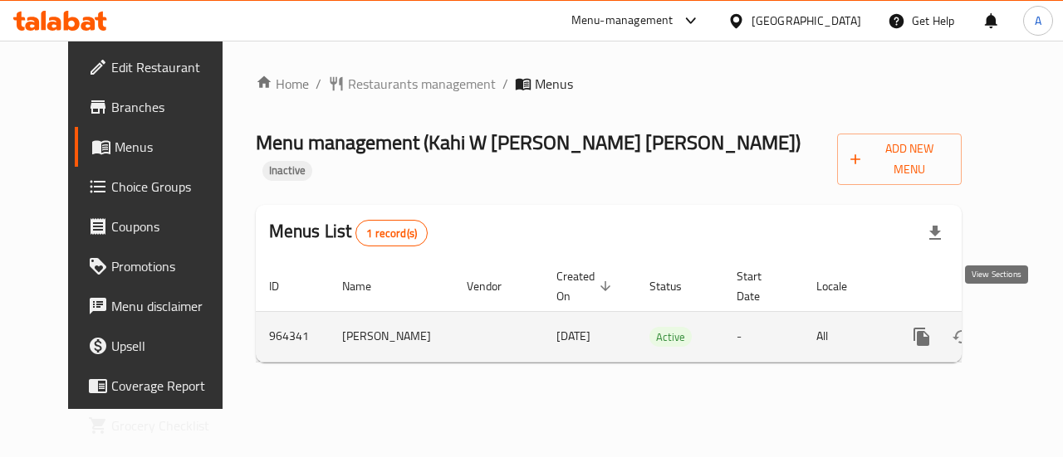
click at [1031, 327] on icon "enhanced table" at bounding box center [1041, 337] width 20 height 20
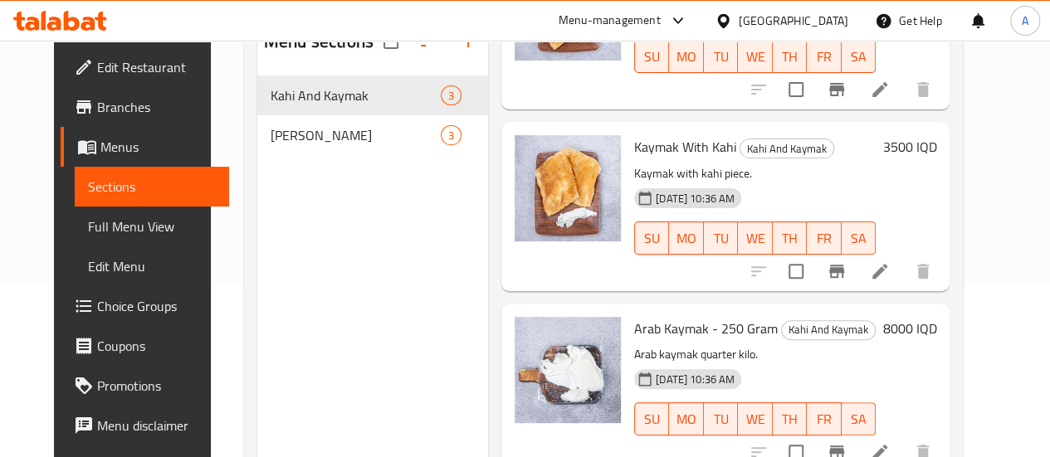
scroll to position [232, 0]
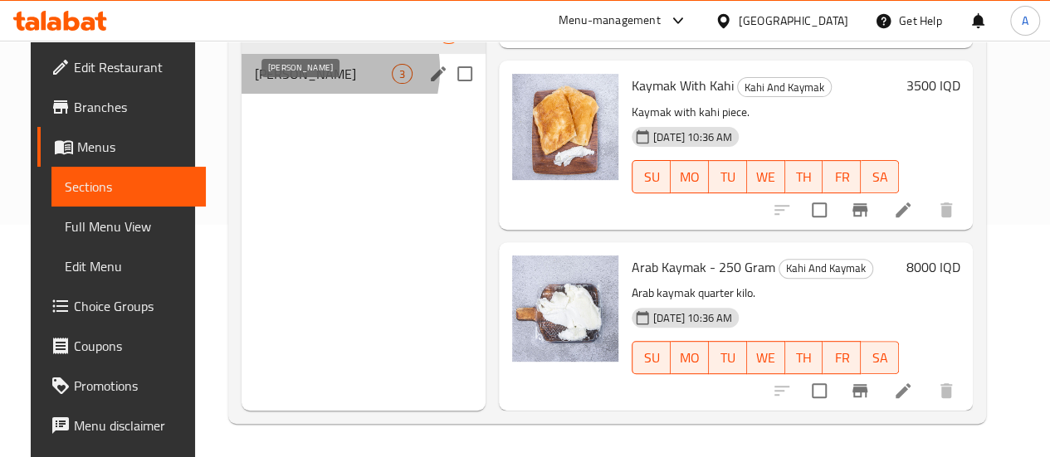
click at [296, 84] on span "[PERSON_NAME]" at bounding box center [323, 74] width 137 height 20
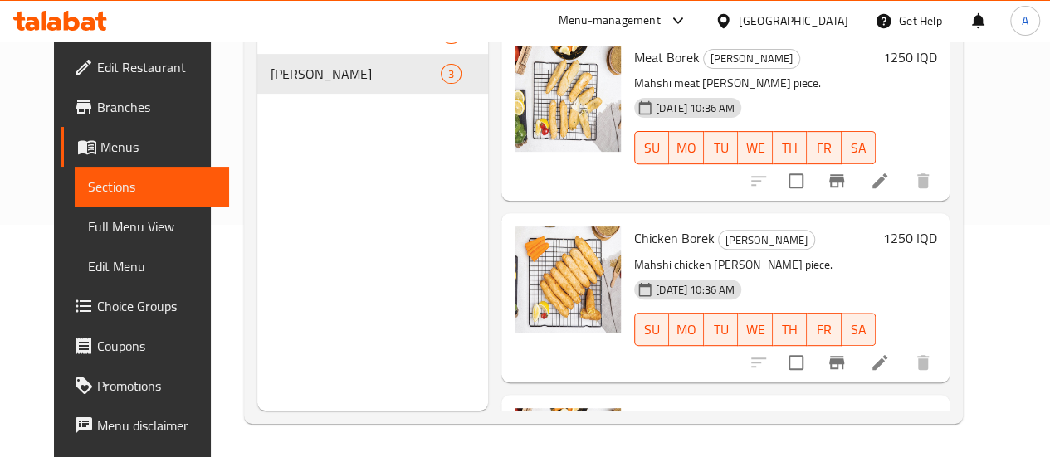
scroll to position [153, 0]
